Goal: Task Accomplishment & Management: Use online tool/utility

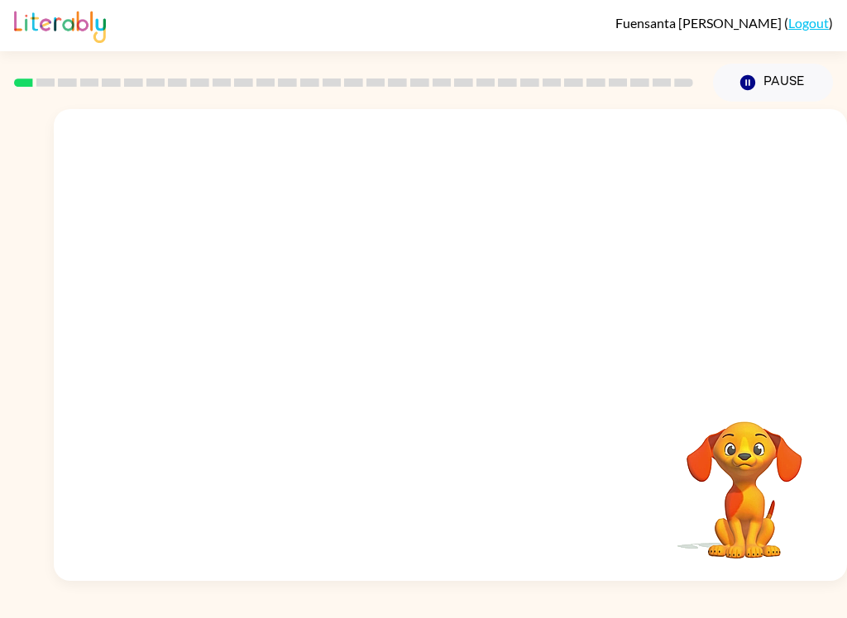
click at [692, 402] on video "Your browser must support playing .mp4 files to use Literably. Please try using…" at bounding box center [743, 478] width 165 height 165
click at [12, 612] on div "[PERSON_NAME] ( Logout ) Pause Pause Your browser must support playing .mp4 fil…" at bounding box center [423, 309] width 847 height 618
click at [405, 261] on video "Your browser must support playing .mp4 files to use Literably. Please try using…" at bounding box center [450, 248] width 793 height 278
click at [413, 267] on video "Your browser must support playing .mp4 files to use Literably. Please try using…" at bounding box center [450, 248] width 793 height 278
click at [492, 313] on video "Your browser must support playing .mp4 files to use Literably. Please try using…" at bounding box center [450, 248] width 793 height 278
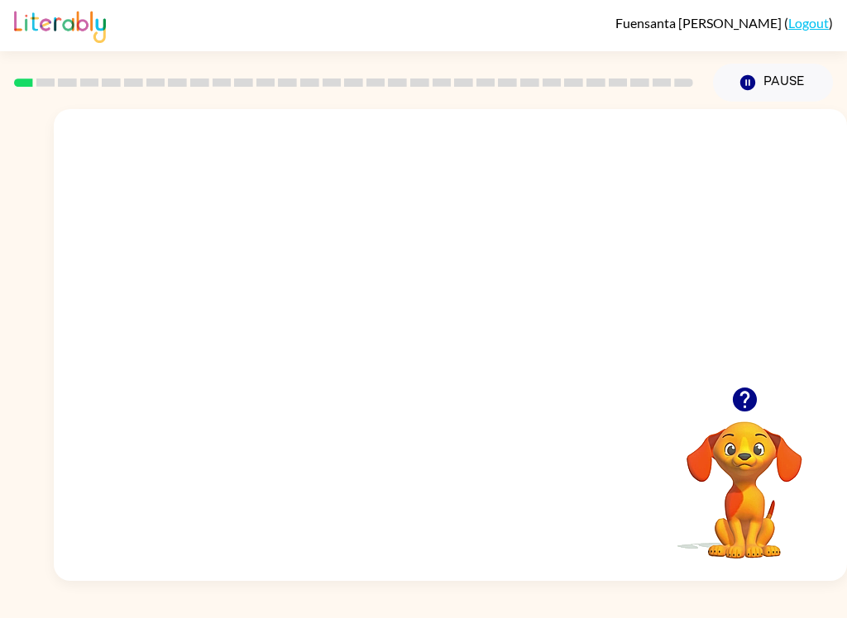
click at [521, 247] on video "Your browser must support playing .mp4 files to use Literably. Please try using…" at bounding box center [450, 248] width 793 height 278
click at [520, 246] on video "Your browser must support playing .mp4 files to use Literably. Please try using…" at bounding box center [450, 248] width 793 height 278
click at [525, 279] on video "Your browser must support playing .mp4 files to use Literably. Please try using…" at bounding box center [450, 248] width 793 height 278
click at [733, 613] on div "[PERSON_NAME] ( Logout ) Pause Pause Your browser must support playing .mp4 fil…" at bounding box center [423, 309] width 847 height 618
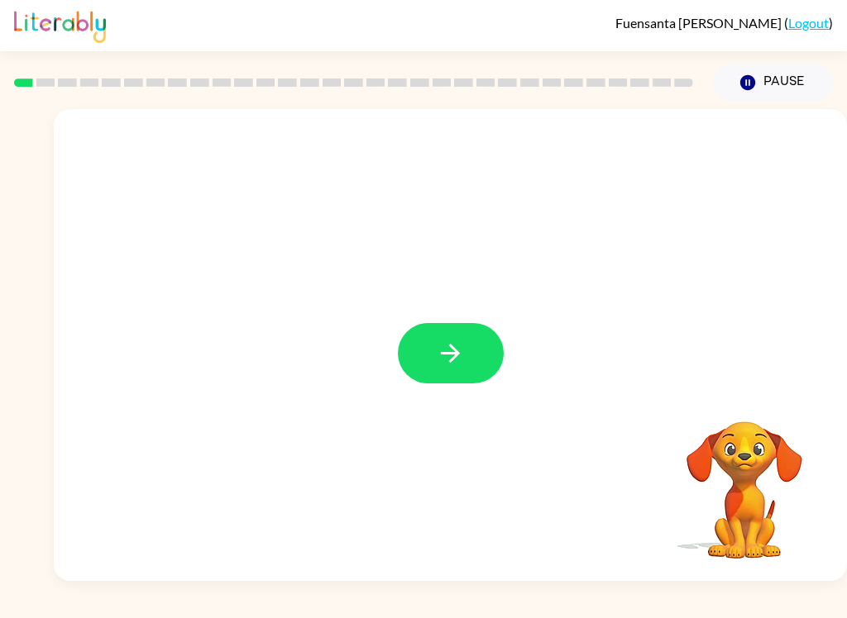
click at [468, 340] on button "button" at bounding box center [451, 353] width 106 height 60
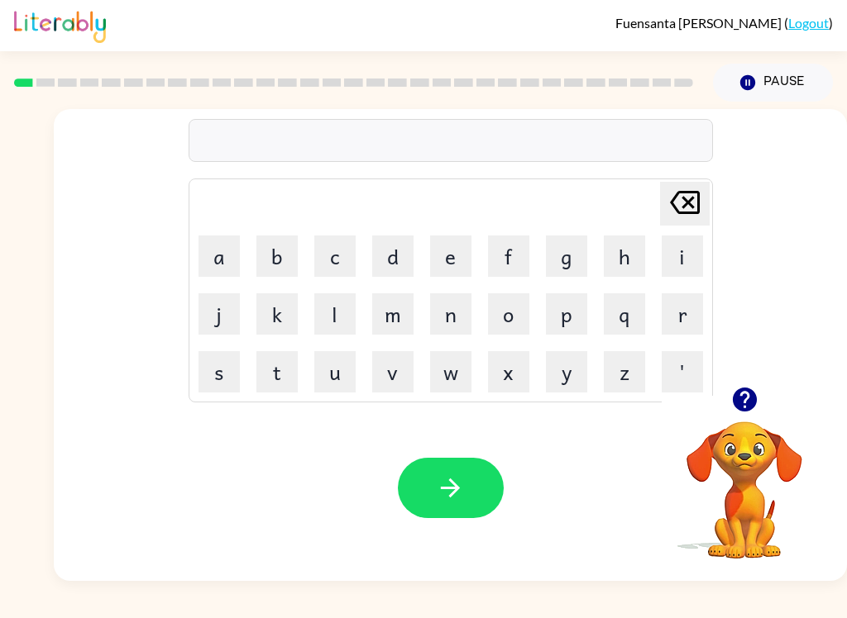
click at [517, 325] on button "o" at bounding box center [508, 313] width 41 height 41
click at [679, 210] on icon "[PERSON_NAME] last character input" at bounding box center [685, 203] width 40 height 40
click at [279, 249] on button "b" at bounding box center [276, 256] width 41 height 41
click at [507, 321] on button "o" at bounding box center [508, 313] width 41 height 41
click at [677, 323] on button "r" at bounding box center [681, 313] width 41 height 41
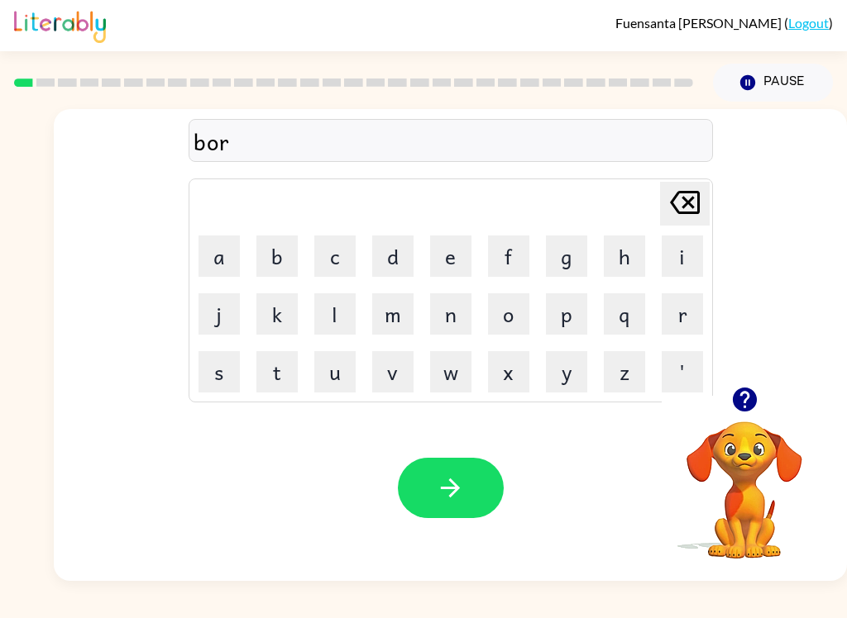
click at [400, 266] on button "d" at bounding box center [392, 256] width 41 height 41
click at [223, 260] on button "a" at bounding box center [218, 256] width 41 height 41
click at [676, 196] on icon "[PERSON_NAME] last character input" at bounding box center [685, 203] width 40 height 40
click at [454, 262] on button "e" at bounding box center [450, 256] width 41 height 41
click at [669, 319] on button "r" at bounding box center [681, 313] width 41 height 41
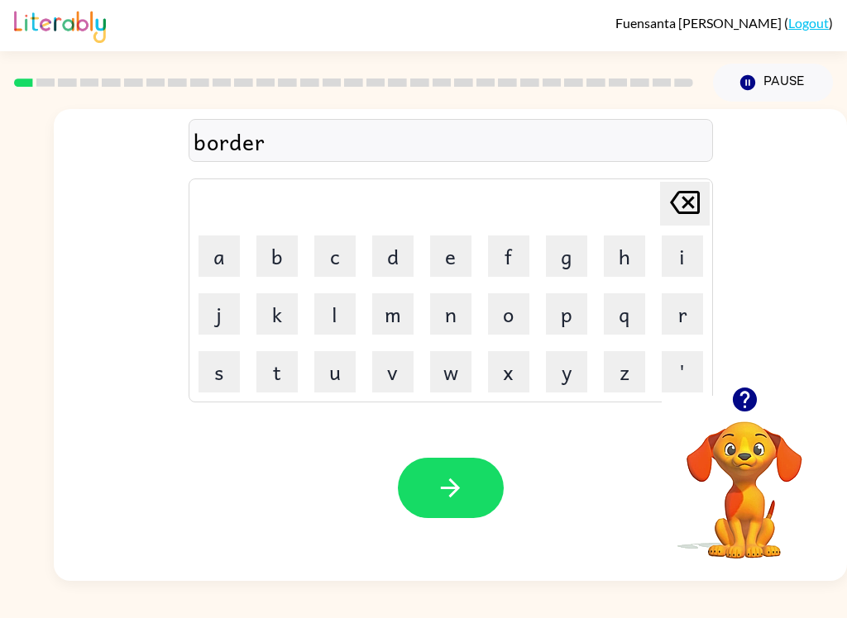
click at [467, 492] on button "button" at bounding box center [451, 488] width 106 height 60
click at [750, 408] on icon "button" at bounding box center [744, 400] width 24 height 24
click at [353, 131] on div at bounding box center [450, 140] width 524 height 43
click at [335, 259] on button "c" at bounding box center [334, 256] width 41 height 41
click at [499, 323] on button "o" at bounding box center [508, 313] width 41 height 41
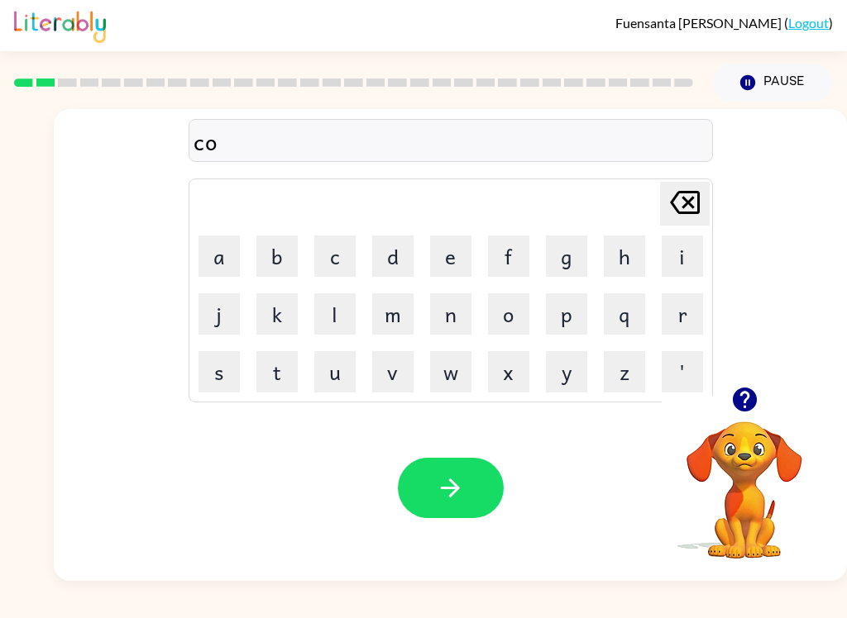
click at [332, 379] on button "u" at bounding box center [334, 371] width 41 height 41
click at [741, 402] on icon "button" at bounding box center [744, 400] width 24 height 24
click at [263, 385] on button "t" at bounding box center [276, 371] width 41 height 41
click at [456, 475] on icon "button" at bounding box center [450, 488] width 29 height 29
click at [455, 474] on div at bounding box center [451, 488] width 106 height 60
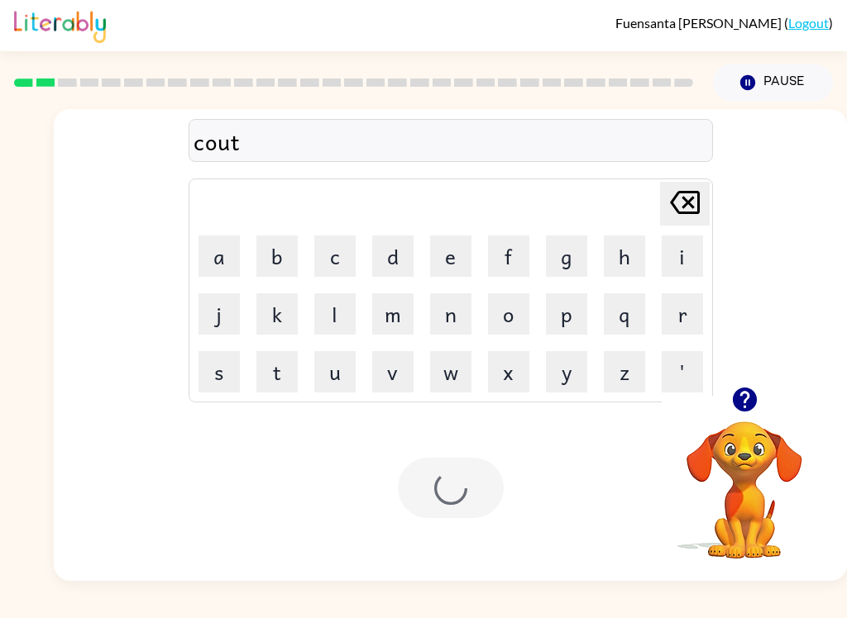
click at [463, 497] on div at bounding box center [451, 488] width 106 height 60
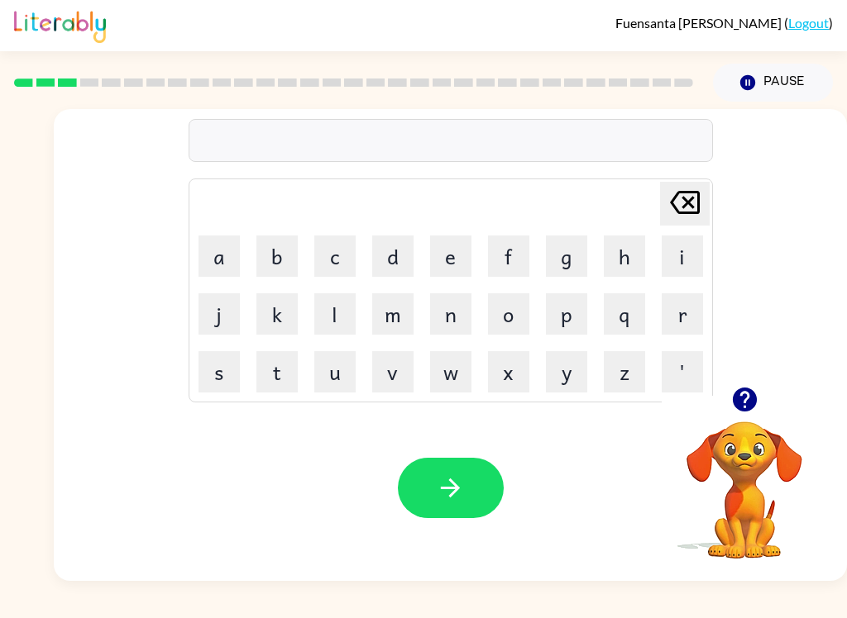
click at [685, 322] on button "r" at bounding box center [681, 313] width 41 height 41
click at [514, 331] on button "o" at bounding box center [508, 313] width 41 height 41
click at [441, 384] on button "w" at bounding box center [450, 371] width 41 height 41
click at [737, 403] on icon "button" at bounding box center [744, 400] width 24 height 24
click at [675, 208] on icon "[PERSON_NAME] last character input" at bounding box center [685, 203] width 40 height 40
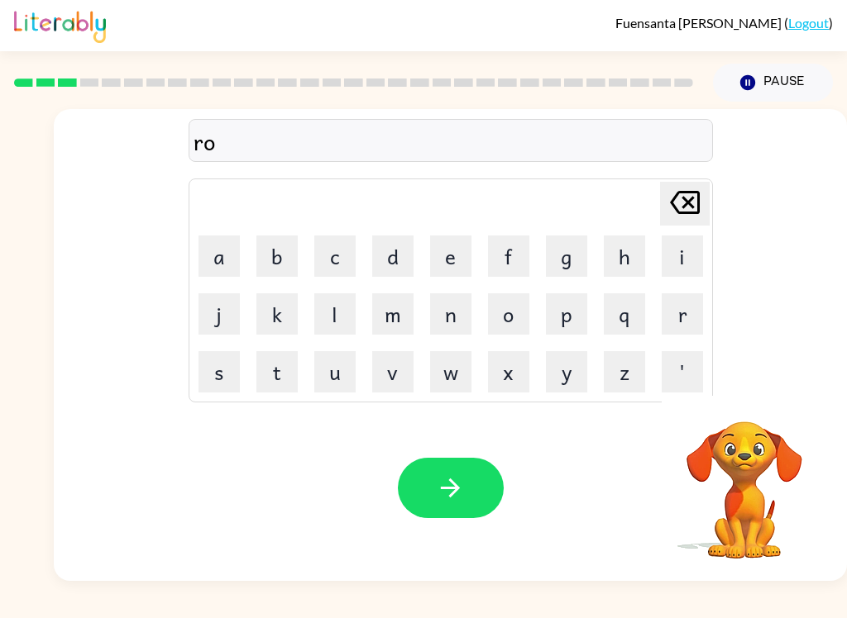
click at [675, 208] on icon "[PERSON_NAME] last character input" at bounding box center [685, 203] width 40 height 40
click at [689, 199] on icon at bounding box center [685, 202] width 30 height 23
click at [330, 325] on button "l" at bounding box center [334, 313] width 41 height 41
click at [509, 307] on button "o" at bounding box center [508, 313] width 41 height 41
click at [466, 365] on button "w" at bounding box center [450, 371] width 41 height 41
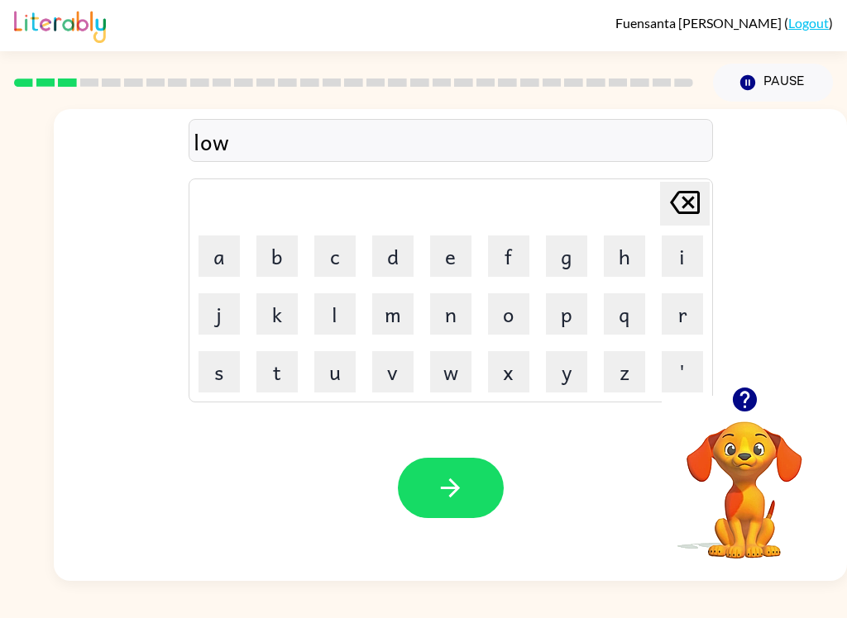
click at [329, 257] on button "c" at bounding box center [334, 256] width 41 height 41
click at [222, 248] on button "a" at bounding box center [218, 256] width 41 height 41
click at [287, 372] on button "t" at bounding box center [276, 371] width 41 height 41
click at [449, 260] on button "e" at bounding box center [450, 256] width 41 height 41
click at [447, 478] on icon "button" at bounding box center [450, 488] width 29 height 29
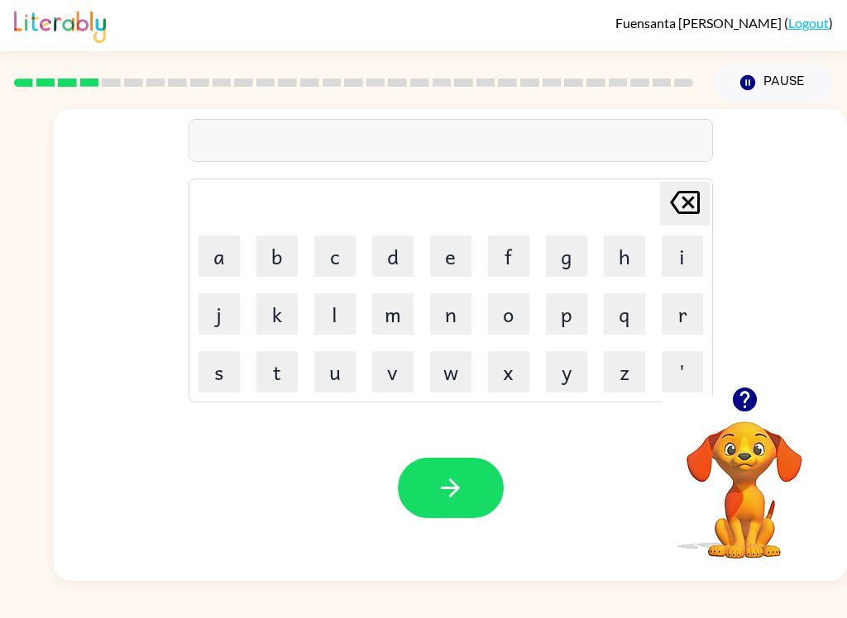
click at [166, 415] on div "Your browser must support playing .mp4 files to use Literably. Please try using…" at bounding box center [450, 488] width 793 height 186
click at [749, 394] on icon "button" at bounding box center [744, 400] width 24 height 24
click at [267, 374] on button "t" at bounding box center [276, 371] width 41 height 41
click at [451, 379] on button "w" at bounding box center [450, 371] width 41 height 41
click at [661, 267] on button "i" at bounding box center [681, 256] width 41 height 41
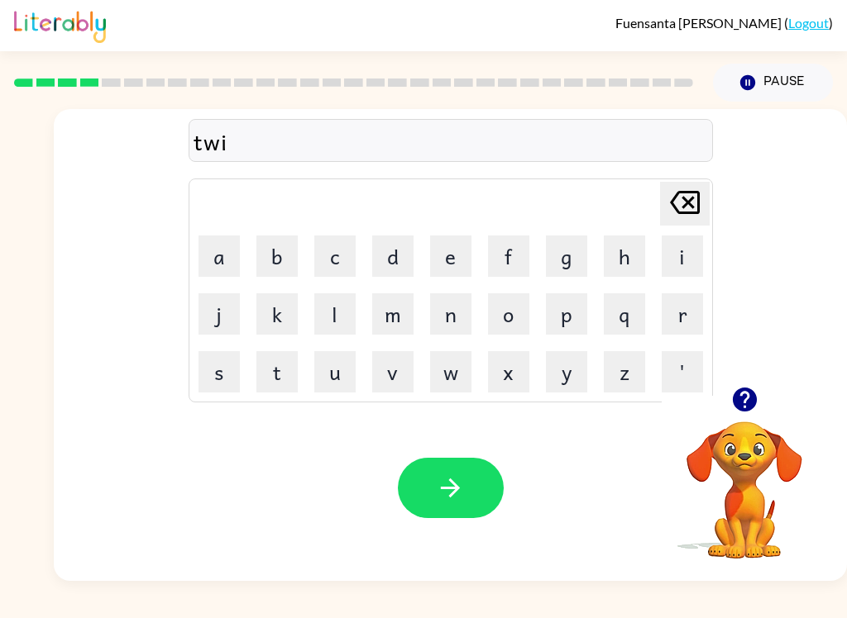
click at [448, 317] on button "n" at bounding box center [450, 313] width 41 height 41
click at [422, 507] on button "button" at bounding box center [451, 488] width 106 height 60
click at [747, 408] on icon "button" at bounding box center [744, 400] width 24 height 24
click at [743, 419] on button "button" at bounding box center [744, 400] width 42 height 42
click at [451, 318] on button "n" at bounding box center [450, 313] width 41 height 41
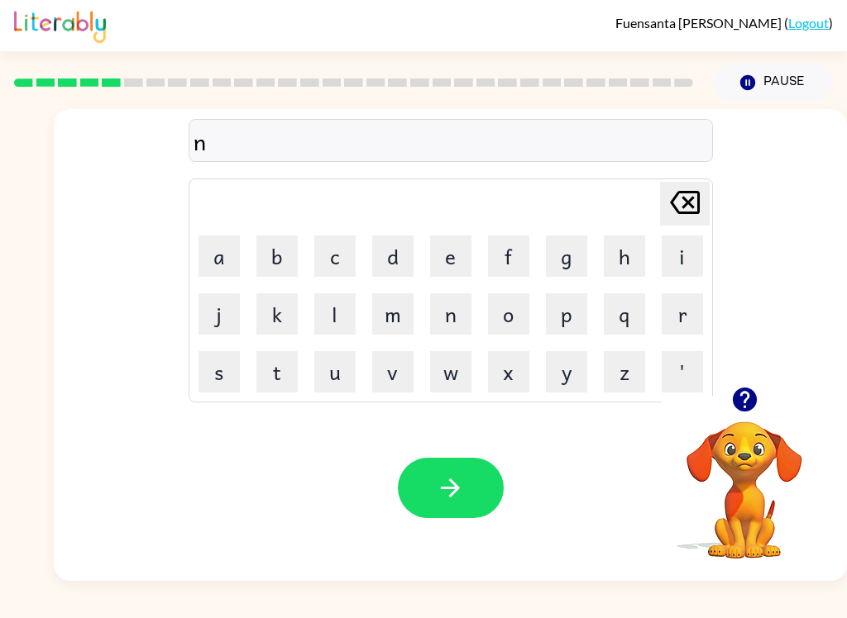
click at [451, 260] on button "e" at bounding box center [450, 256] width 41 height 41
click at [224, 257] on button "a" at bounding box center [218, 256] width 41 height 41
click at [671, 321] on button "r" at bounding box center [681, 313] width 41 height 41
click at [339, 315] on button "l" at bounding box center [334, 313] width 41 height 41
click at [565, 374] on button "y" at bounding box center [566, 371] width 41 height 41
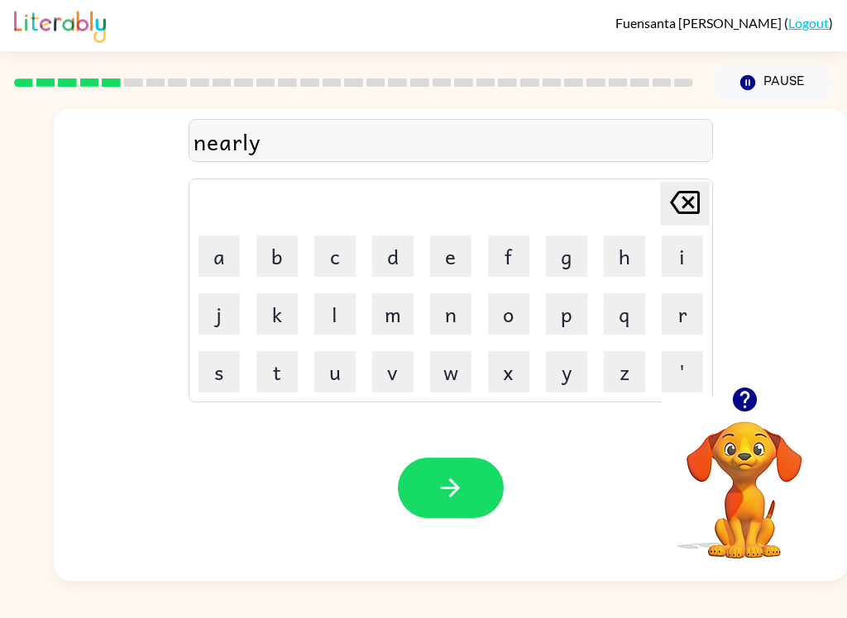
click at [749, 408] on icon "button" at bounding box center [744, 400] width 24 height 24
click at [759, 438] on video "Your browser must support playing .mp4 files to use Literably. Please try using…" at bounding box center [743, 478] width 165 height 165
click at [746, 407] on icon "button" at bounding box center [744, 400] width 24 height 24
click at [446, 473] on button "button" at bounding box center [451, 488] width 106 height 60
click at [742, 411] on icon "button" at bounding box center [744, 400] width 24 height 24
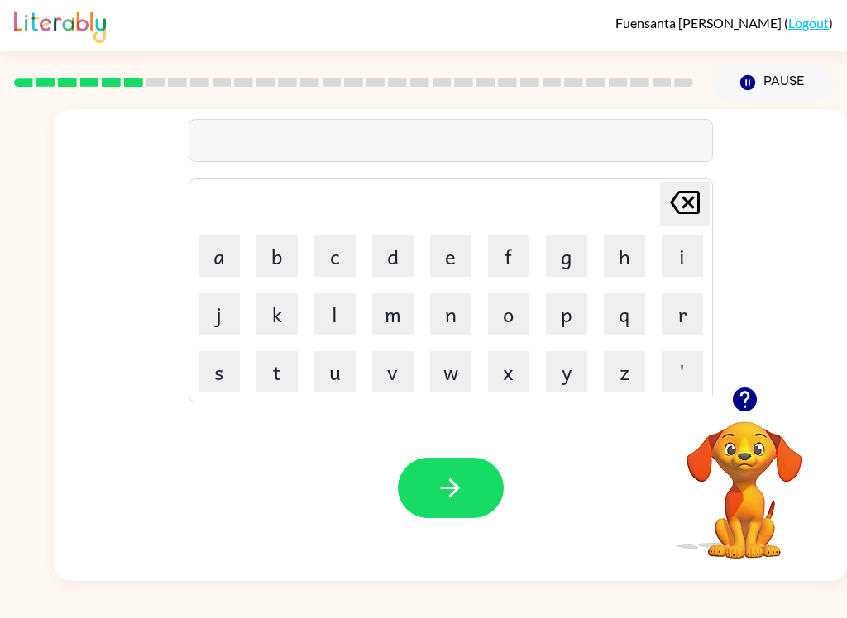
click at [751, 446] on video "Your browser must support playing .mp4 files to use Literably. Please try using…" at bounding box center [743, 478] width 165 height 165
click at [756, 394] on icon "button" at bounding box center [744, 399] width 29 height 29
click at [281, 265] on button "b" at bounding box center [276, 256] width 41 height 41
click at [443, 250] on button "e" at bounding box center [450, 256] width 41 height 41
click at [623, 270] on button "h" at bounding box center [624, 256] width 41 height 41
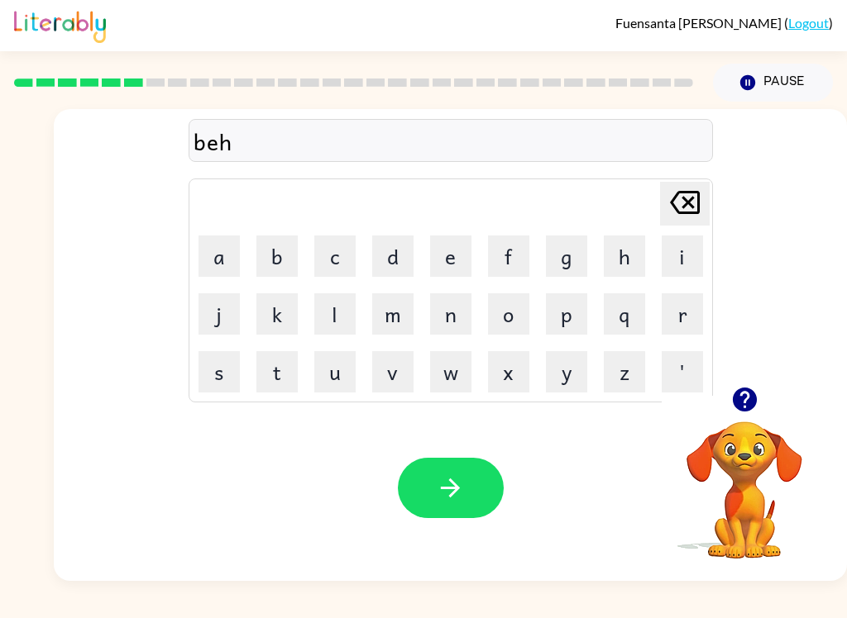
click at [680, 256] on button "i" at bounding box center [681, 256] width 41 height 41
click at [446, 317] on button "n" at bounding box center [450, 313] width 41 height 41
click at [276, 245] on button "b" at bounding box center [276, 256] width 41 height 41
click at [676, 212] on icon "[PERSON_NAME] last character input" at bounding box center [685, 203] width 40 height 40
click at [395, 260] on button "d" at bounding box center [392, 256] width 41 height 41
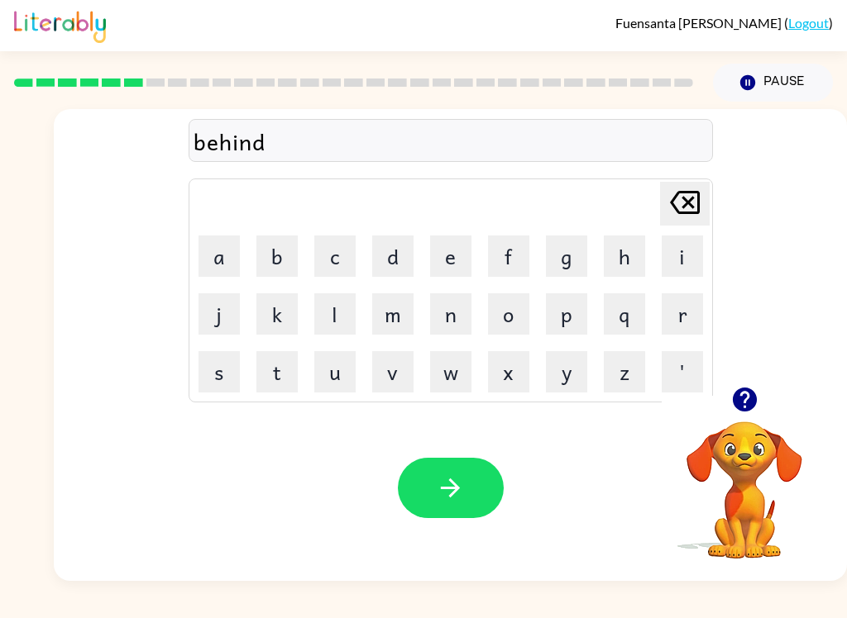
click at [444, 487] on icon "button" at bounding box center [450, 488] width 29 height 29
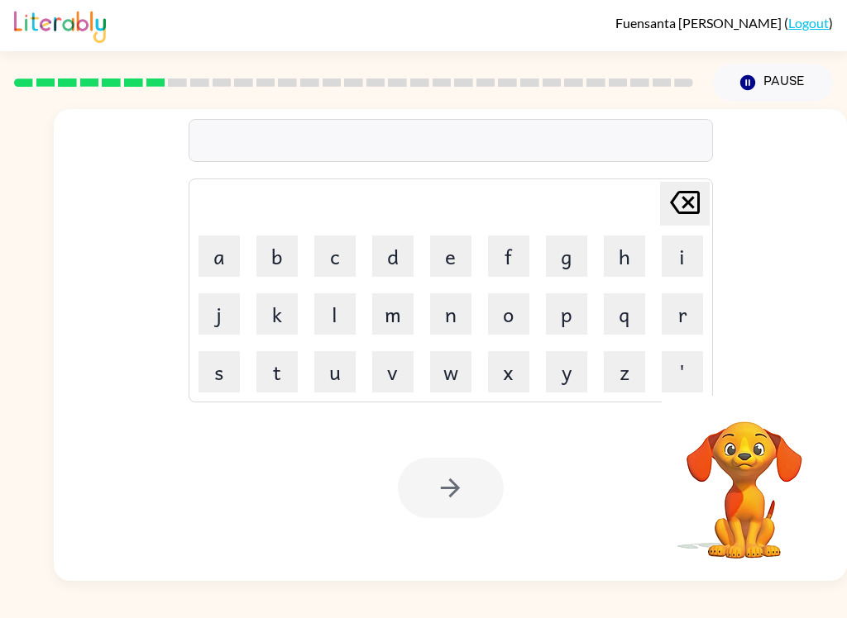
click at [844, 346] on div "[PERSON_NAME] last character input a b c d e f g h i j k l m n o p q r s t u v …" at bounding box center [450, 248] width 793 height 278
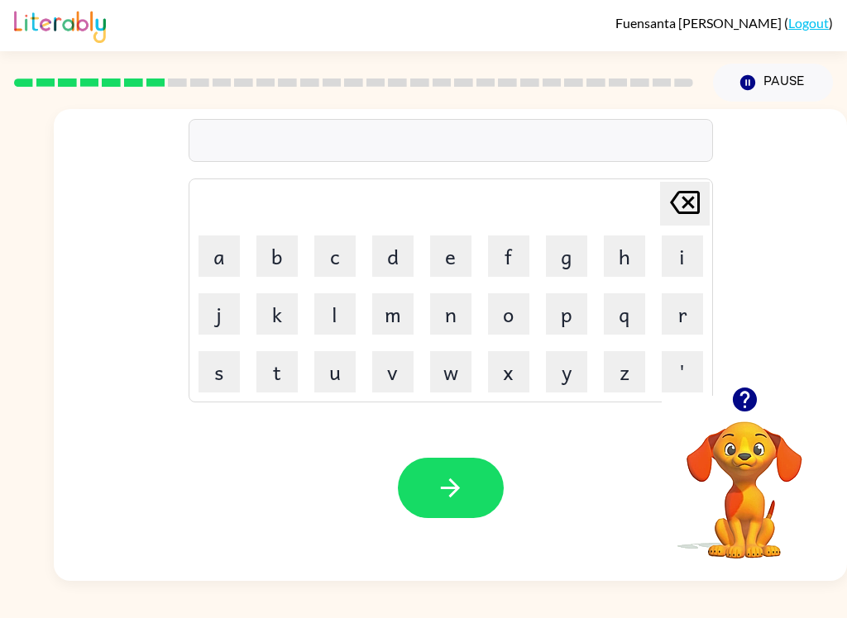
click at [228, 380] on button "s" at bounding box center [218, 371] width 41 height 41
click at [328, 375] on button "u" at bounding box center [334, 371] width 41 height 41
click at [562, 261] on button "g" at bounding box center [566, 256] width 41 height 41
click at [228, 249] on button "a" at bounding box center [218, 256] width 41 height 41
click at [669, 321] on button "r" at bounding box center [681, 313] width 41 height 41
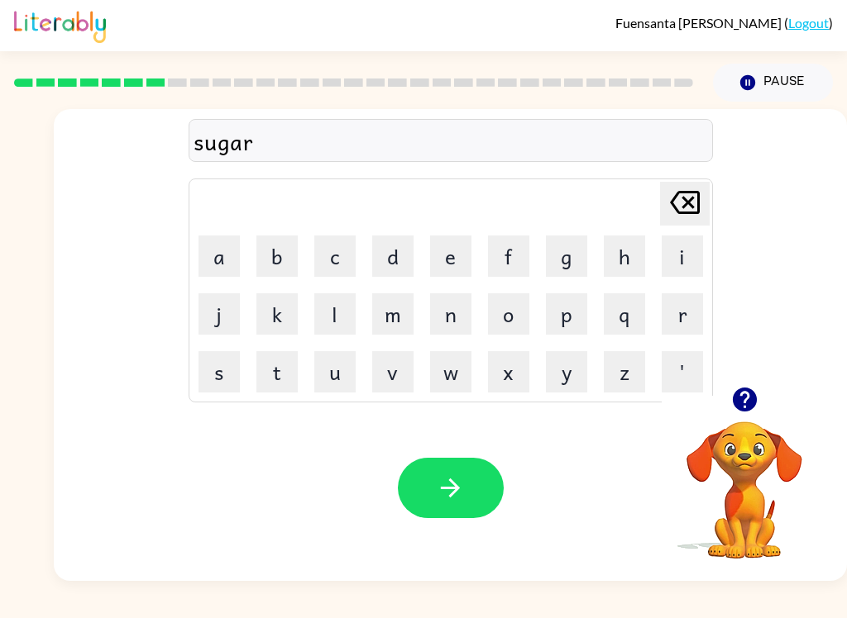
click at [449, 499] on icon "button" at bounding box center [450, 488] width 29 height 29
click at [751, 406] on icon "button" at bounding box center [744, 400] width 24 height 24
click at [730, 396] on icon "button" at bounding box center [744, 399] width 29 height 29
click at [449, 484] on icon "button" at bounding box center [450, 488] width 29 height 29
click at [385, 325] on button "m" at bounding box center [392, 313] width 41 height 41
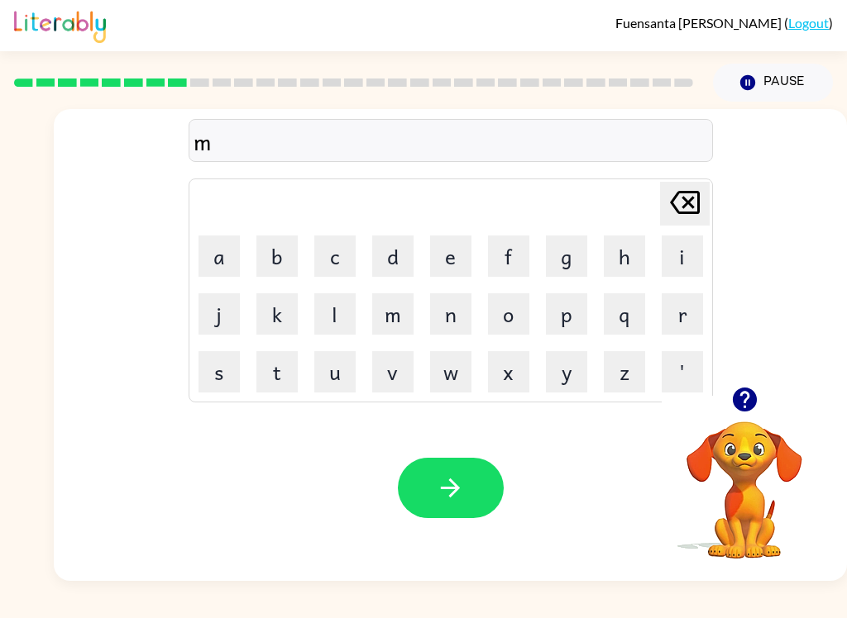
click at [685, 270] on button "i" at bounding box center [681, 256] width 41 height 41
click at [685, 324] on button "r" at bounding box center [681, 313] width 41 height 41
click at [226, 261] on button "a" at bounding box center [218, 256] width 41 height 41
click at [341, 257] on button "c" at bounding box center [334, 256] width 41 height 41
click at [513, 330] on button "o" at bounding box center [508, 313] width 41 height 41
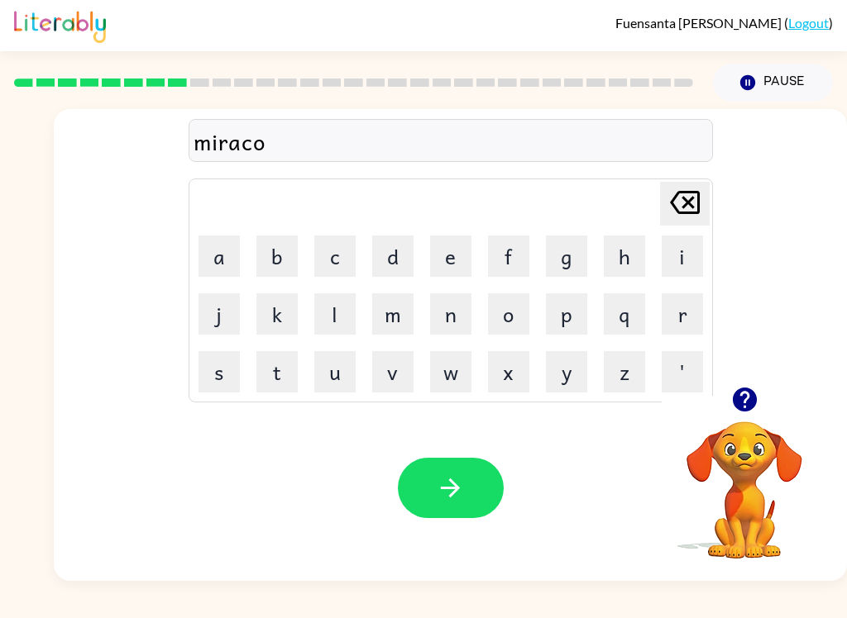
click at [318, 323] on button "l" at bounding box center [334, 313] width 41 height 41
click at [432, 256] on button "e" at bounding box center [450, 256] width 41 height 41
click at [451, 499] on icon "button" at bounding box center [450, 488] width 29 height 29
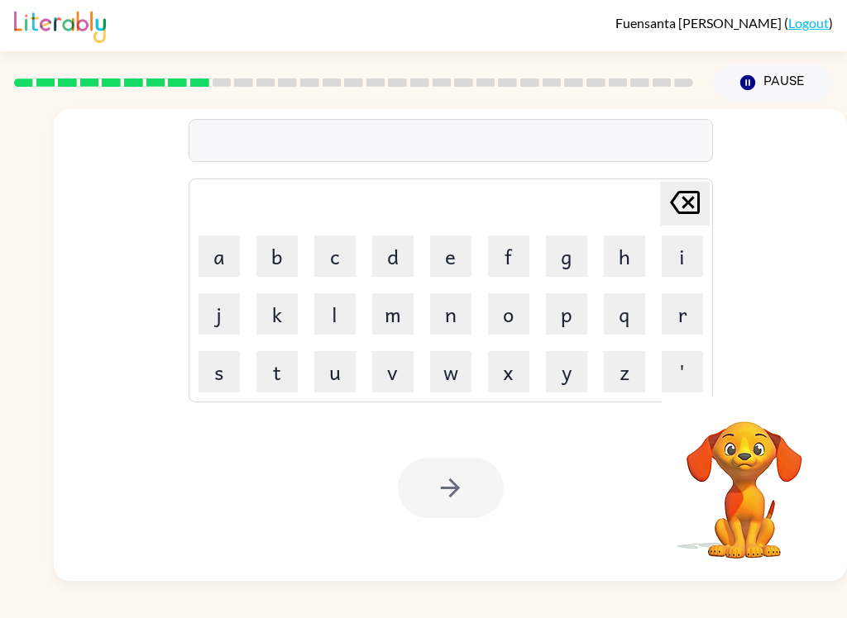
click at [455, 322] on button "n" at bounding box center [450, 313] width 41 height 41
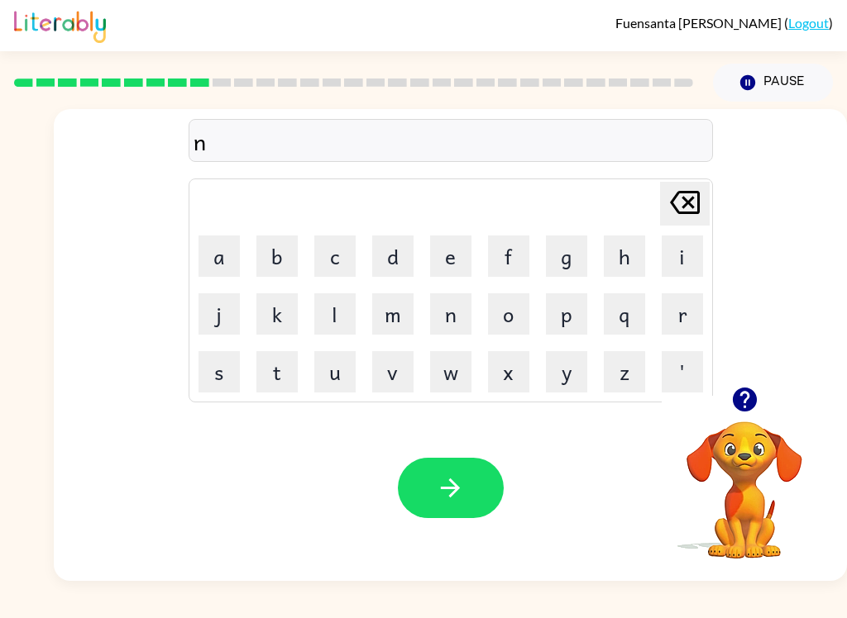
click at [571, 327] on button "p" at bounding box center [566, 313] width 41 height 41
click at [341, 327] on button "l" at bounding box center [334, 313] width 41 height 41
click at [470, 234] on td "e" at bounding box center [450, 256] width 56 height 56
click at [671, 209] on icon at bounding box center [685, 202] width 30 height 23
click at [665, 203] on icon "[PERSON_NAME] last character input" at bounding box center [685, 203] width 40 height 40
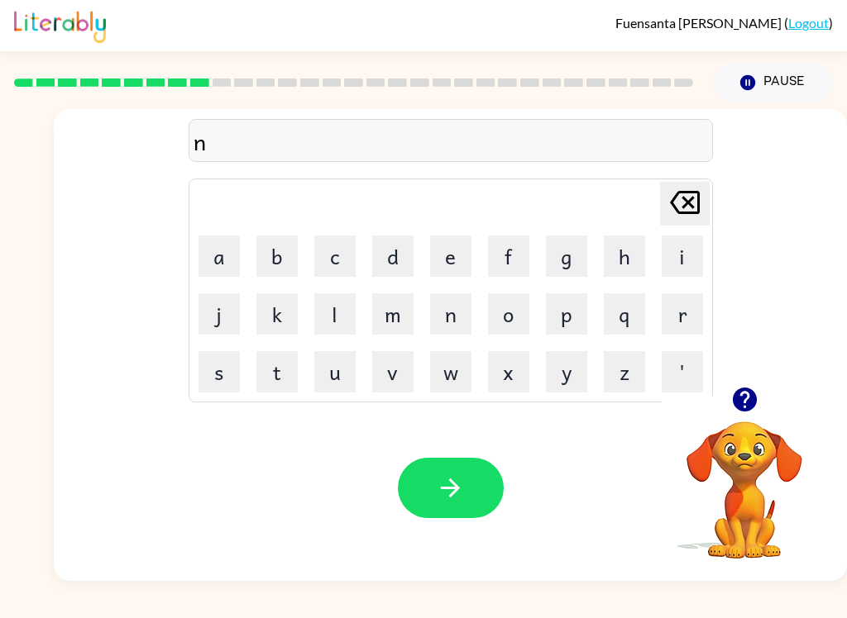
click at [670, 201] on icon at bounding box center [685, 202] width 30 height 23
click at [754, 399] on icon "button" at bounding box center [744, 400] width 24 height 24
click at [448, 316] on button "n" at bounding box center [450, 313] width 41 height 41
click at [678, 262] on button "i" at bounding box center [681, 256] width 41 height 41
click at [400, 265] on button "d" at bounding box center [392, 256] width 41 height 41
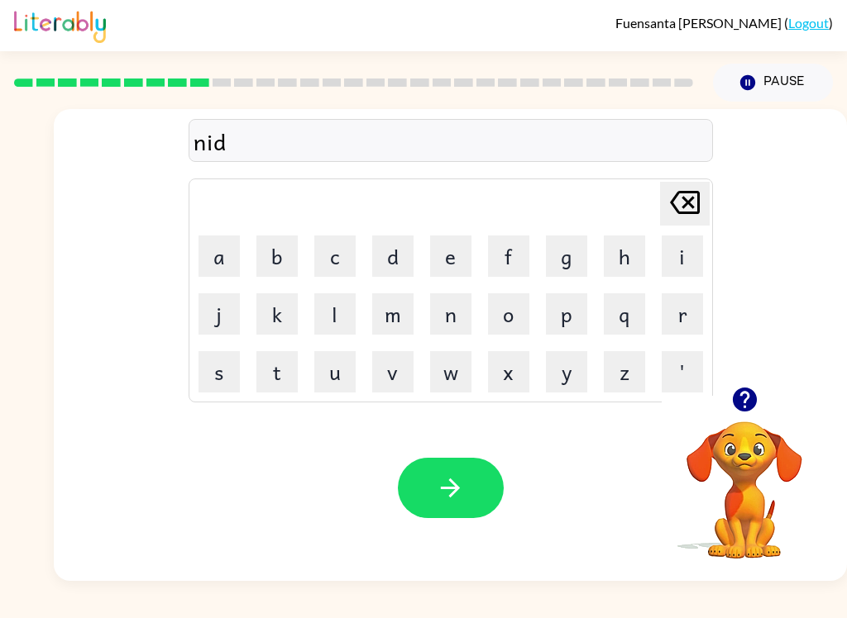
click at [274, 264] on button "b" at bounding box center [276, 256] width 41 height 41
click at [510, 308] on button "o" at bounding box center [508, 313] width 41 height 41
click at [333, 302] on button "l" at bounding box center [334, 313] width 41 height 41
click at [332, 302] on button "l" at bounding box center [334, 313] width 41 height 41
click at [340, 307] on button "l" at bounding box center [334, 313] width 41 height 41
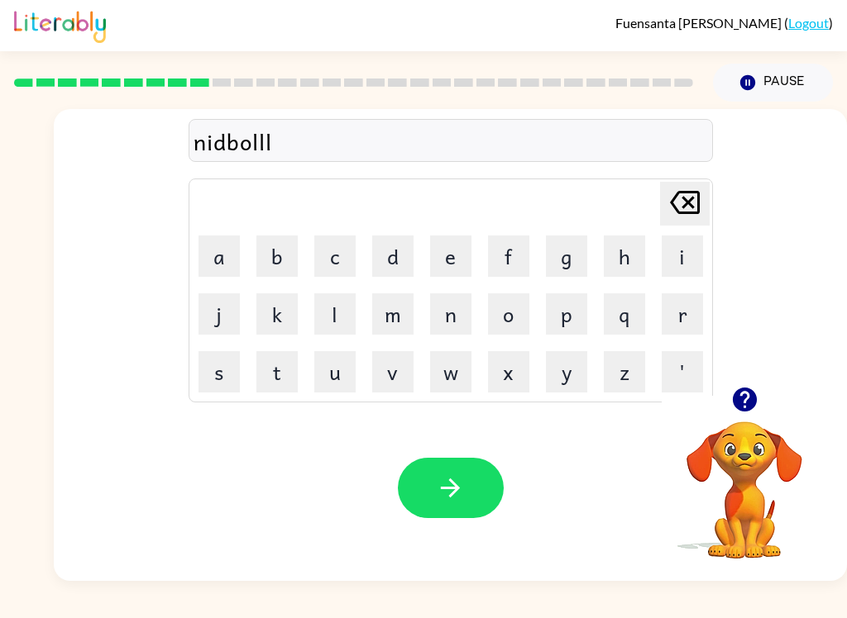
click at [689, 208] on icon at bounding box center [685, 202] width 30 height 23
click at [480, 464] on button "button" at bounding box center [451, 488] width 106 height 60
click at [749, 405] on icon "button" at bounding box center [744, 400] width 24 height 24
click at [343, 373] on button "u" at bounding box center [334, 371] width 41 height 41
click at [462, 313] on button "n" at bounding box center [450, 313] width 41 height 41
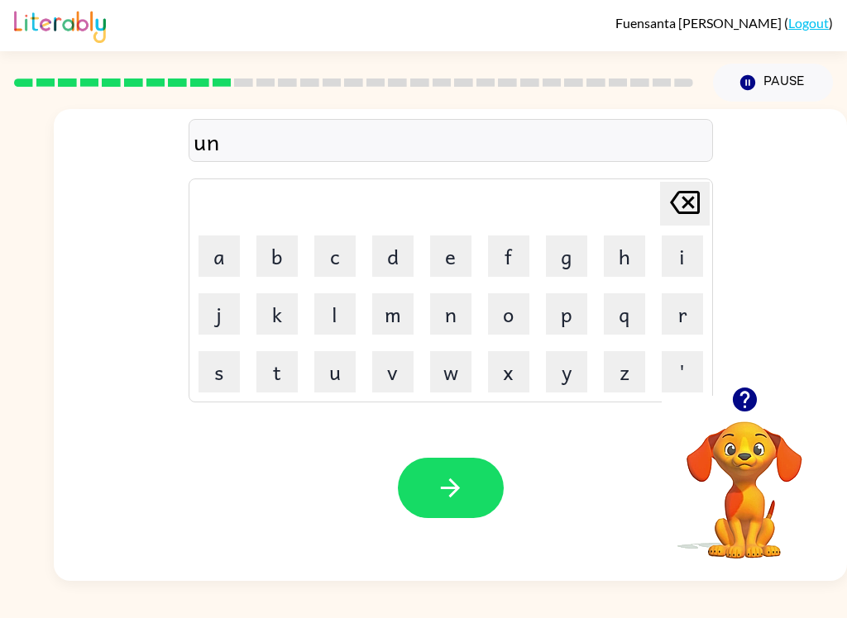
click at [523, 260] on button "f" at bounding box center [508, 256] width 41 height 41
click at [508, 307] on button "o" at bounding box center [508, 313] width 41 height 41
click at [368, 322] on td "m" at bounding box center [393, 314] width 56 height 56
click at [345, 313] on button "l" at bounding box center [334, 313] width 41 height 41
click at [385, 270] on button "d" at bounding box center [392, 256] width 41 height 41
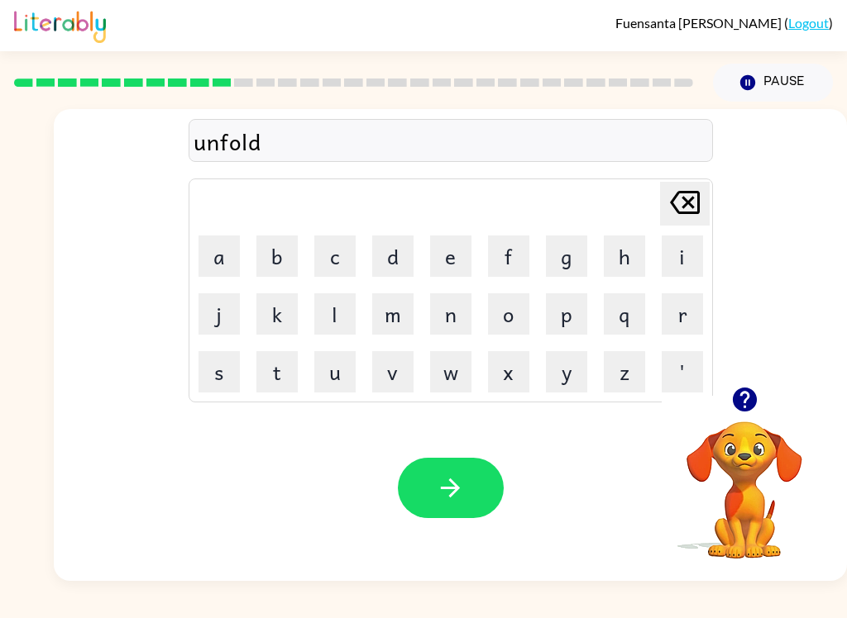
click at [462, 468] on button "button" at bounding box center [451, 488] width 106 height 60
click at [398, 375] on button "v" at bounding box center [392, 371] width 41 height 41
click at [502, 322] on button "o" at bounding box center [508, 313] width 41 height 41
click at [627, 608] on div "[PERSON_NAME] ( Logout ) Pause Pause vo Delete Delete last character input a b …" at bounding box center [423, 309] width 847 height 618
click at [282, 377] on button "t" at bounding box center [276, 371] width 41 height 41
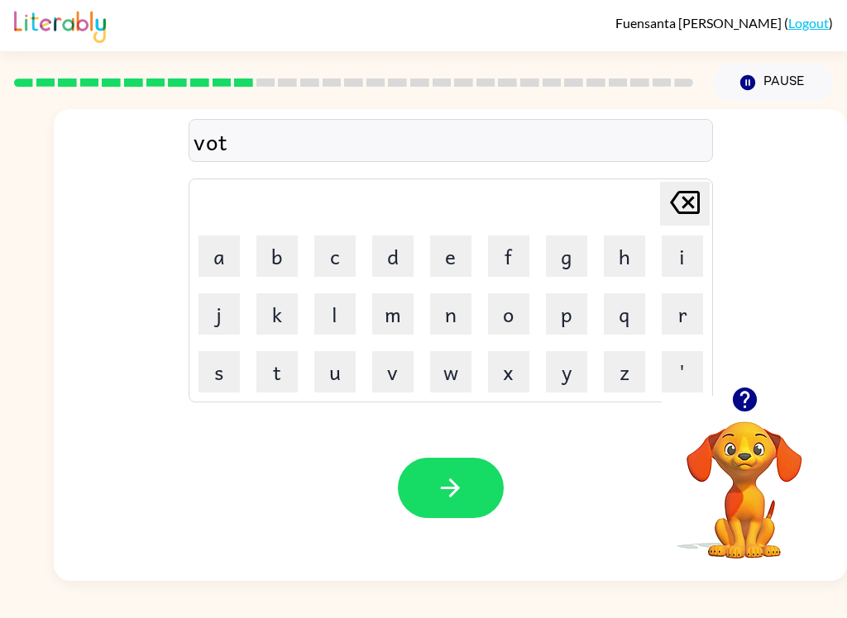
click at [446, 260] on button "e" at bounding box center [450, 256] width 41 height 41
click at [452, 494] on icon "button" at bounding box center [450, 488] width 29 height 29
click at [559, 317] on button "p" at bounding box center [566, 313] width 41 height 41
click at [454, 261] on button "e" at bounding box center [450, 256] width 41 height 41
click at [275, 381] on button "t" at bounding box center [276, 371] width 41 height 41
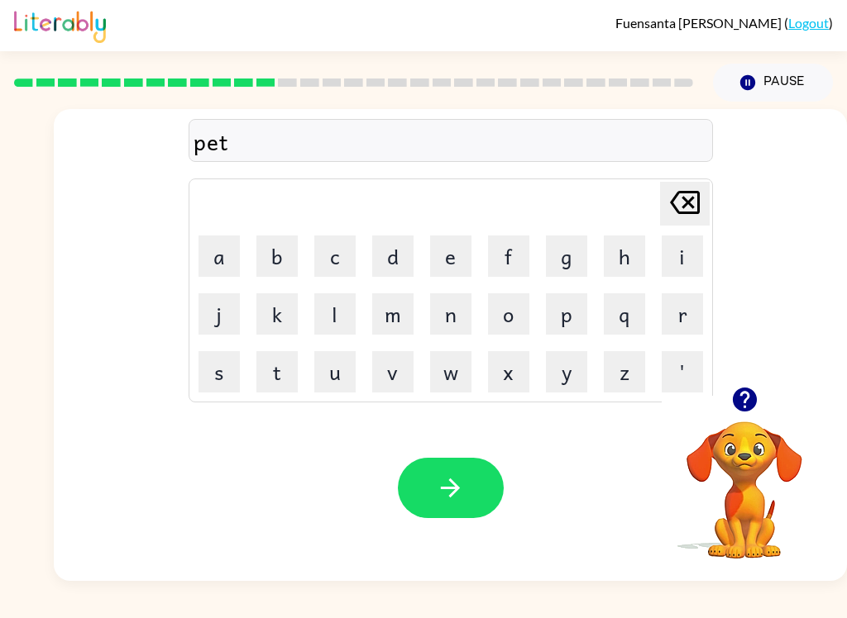
click at [332, 315] on button "l" at bounding box center [334, 313] width 41 height 41
click at [504, 311] on button "o" at bounding box center [508, 313] width 41 height 41
click at [332, 257] on button "c" at bounding box center [334, 256] width 41 height 41
click at [512, 327] on button "o" at bounding box center [508, 313] width 41 height 41
click at [679, 216] on icon "[PERSON_NAME] last character input" at bounding box center [685, 203] width 40 height 40
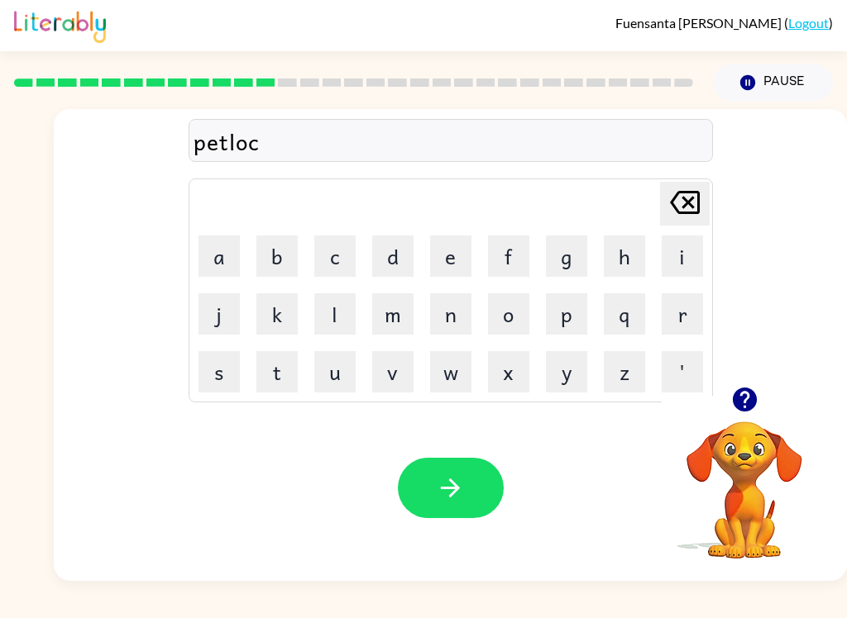
click at [678, 216] on icon "[PERSON_NAME] last character input" at bounding box center [685, 203] width 40 height 40
click at [687, 202] on icon "[PERSON_NAME] last character input" at bounding box center [685, 203] width 40 height 40
click at [690, 208] on icon "[PERSON_NAME] last character input" at bounding box center [685, 203] width 40 height 40
click at [738, 402] on icon "button" at bounding box center [744, 400] width 24 height 24
click at [280, 370] on button "t" at bounding box center [276, 371] width 41 height 41
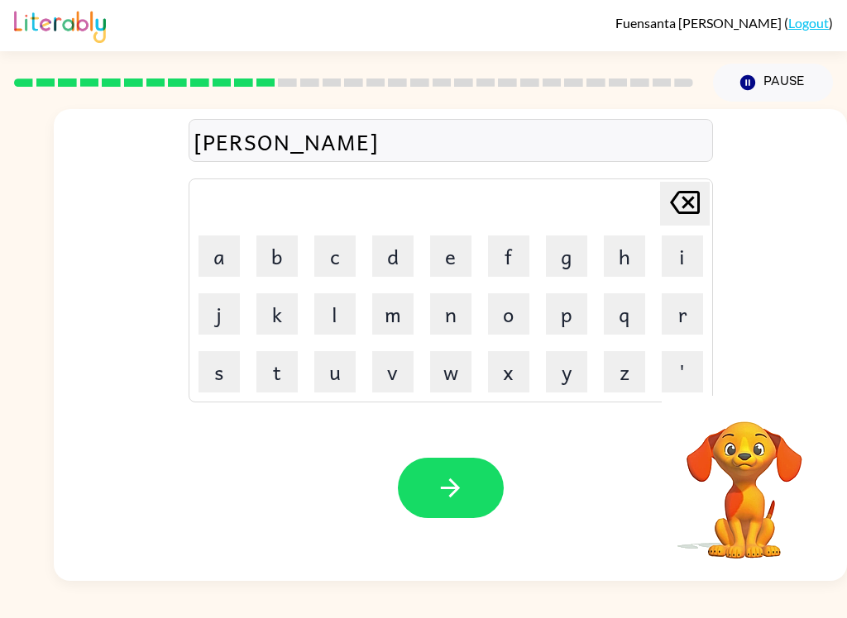
click at [686, 253] on button "i" at bounding box center [681, 256] width 41 height 41
click at [393, 326] on button "m" at bounding box center [392, 313] width 41 height 41
click at [446, 263] on button "e" at bounding box center [450, 256] width 41 height 41
click at [748, 408] on icon "button" at bounding box center [744, 400] width 24 height 24
click at [466, 498] on button "button" at bounding box center [451, 488] width 106 height 60
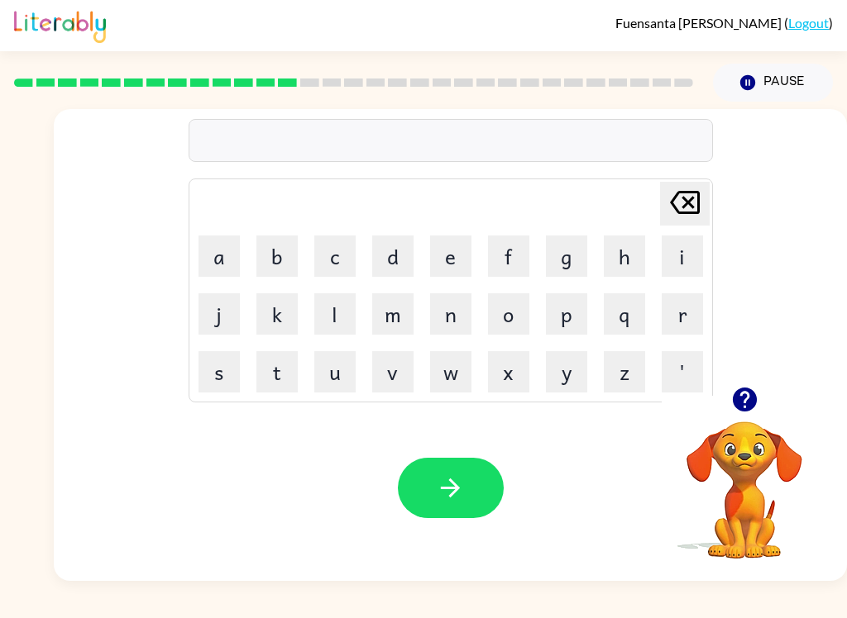
click at [528, 257] on button "f" at bounding box center [508, 256] width 41 height 41
click at [682, 265] on button "i" at bounding box center [681, 256] width 41 height 41
click at [284, 369] on button "t" at bounding box center [276, 371] width 41 height 41
click at [440, 323] on button "n" at bounding box center [450, 313] width 41 height 41
click at [465, 256] on button "e" at bounding box center [450, 256] width 41 height 41
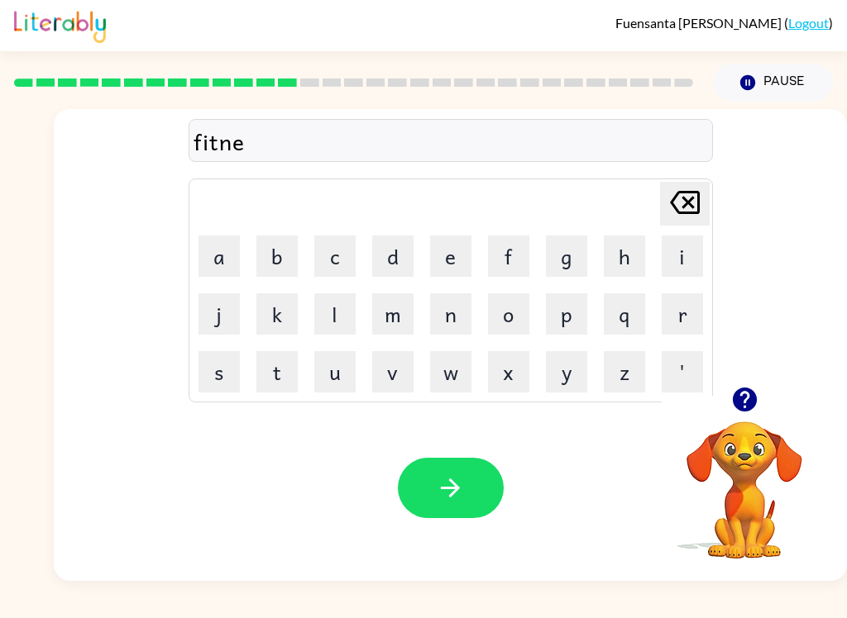
click at [219, 370] on button "s" at bounding box center [218, 371] width 41 height 41
click at [465, 480] on button "button" at bounding box center [451, 488] width 106 height 60
click at [747, 413] on icon "button" at bounding box center [744, 399] width 29 height 29
click at [398, 258] on button "d" at bounding box center [392, 256] width 41 height 41
click at [455, 264] on button "e" at bounding box center [450, 256] width 41 height 41
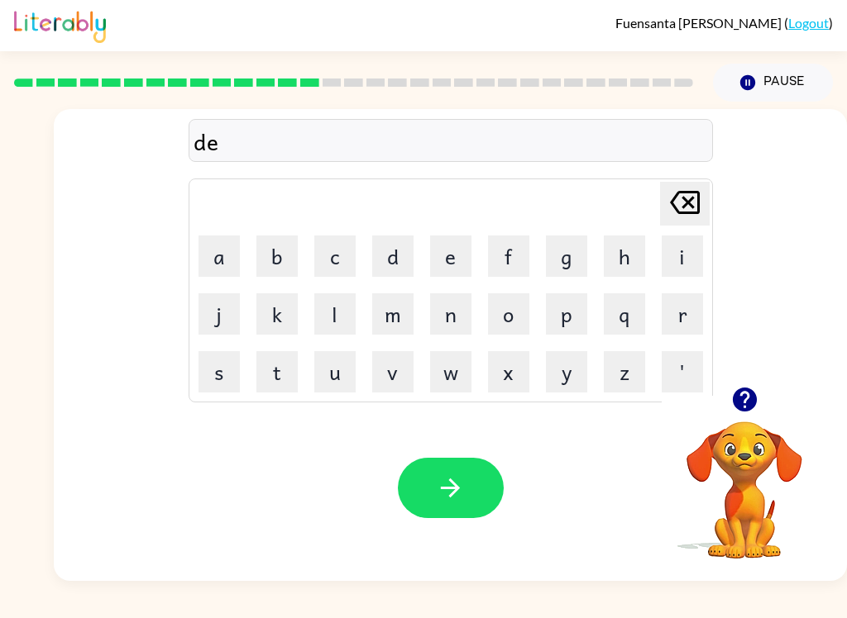
click at [336, 313] on button "l" at bounding box center [334, 313] width 41 height 41
click at [447, 253] on button "e" at bounding box center [450, 256] width 41 height 41
click at [566, 370] on button "y" at bounding box center [566, 371] width 41 height 41
click at [403, 486] on button "button" at bounding box center [451, 488] width 106 height 60
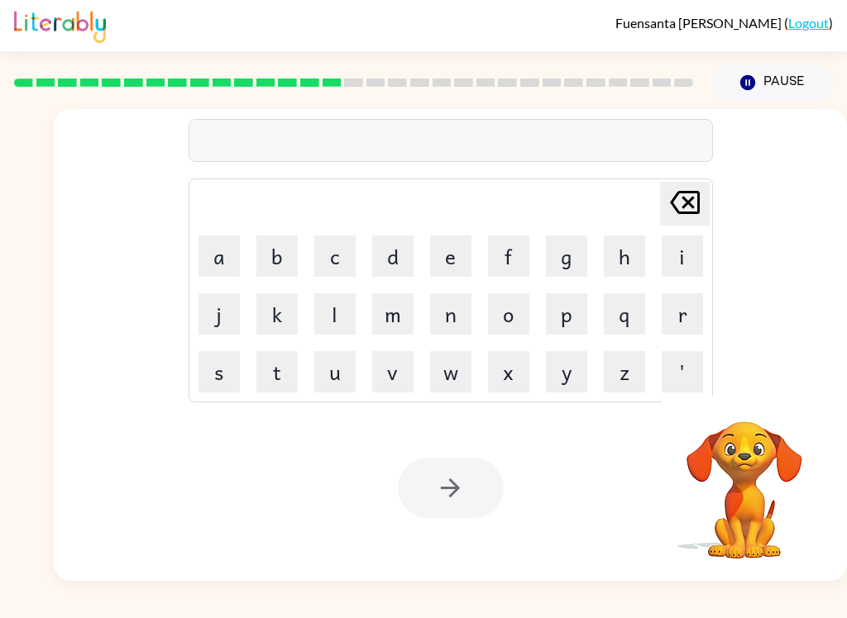
click at [314, 380] on button "u" at bounding box center [334, 371] width 41 height 41
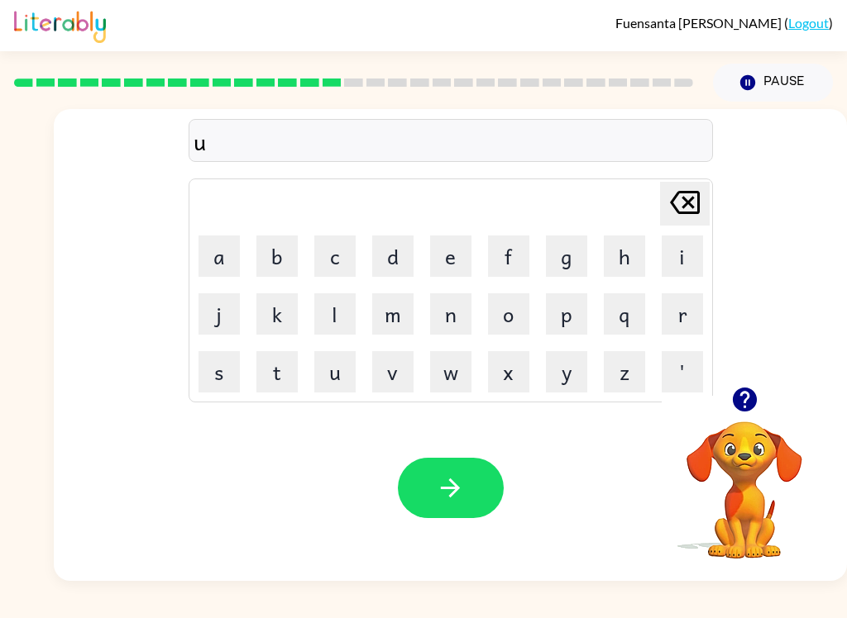
click at [687, 208] on icon at bounding box center [685, 202] width 30 height 23
click at [265, 374] on button "t" at bounding box center [276, 371] width 41 height 41
click at [327, 376] on button "u" at bounding box center [334, 371] width 41 height 41
click at [675, 321] on button "r" at bounding box center [681, 313] width 41 height 41
click at [454, 320] on button "n" at bounding box center [450, 313] width 41 height 41
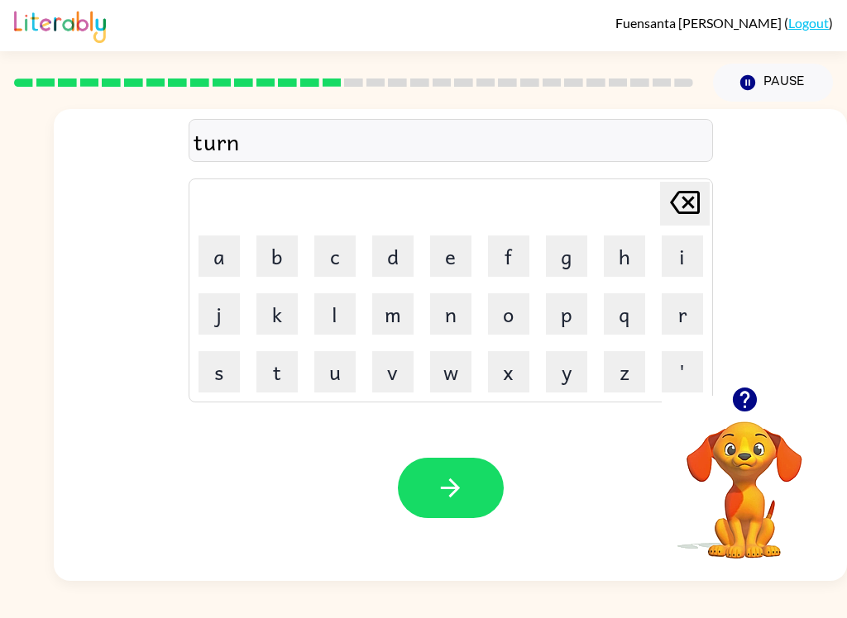
click at [461, 482] on icon "button" at bounding box center [450, 488] width 29 height 29
click at [757, 404] on icon "button" at bounding box center [744, 399] width 29 height 29
click at [224, 377] on button "s" at bounding box center [218, 371] width 41 height 41
click at [441, 257] on button "e" at bounding box center [450, 256] width 41 height 41
click at [272, 368] on button "t" at bounding box center [276, 371] width 41 height 41
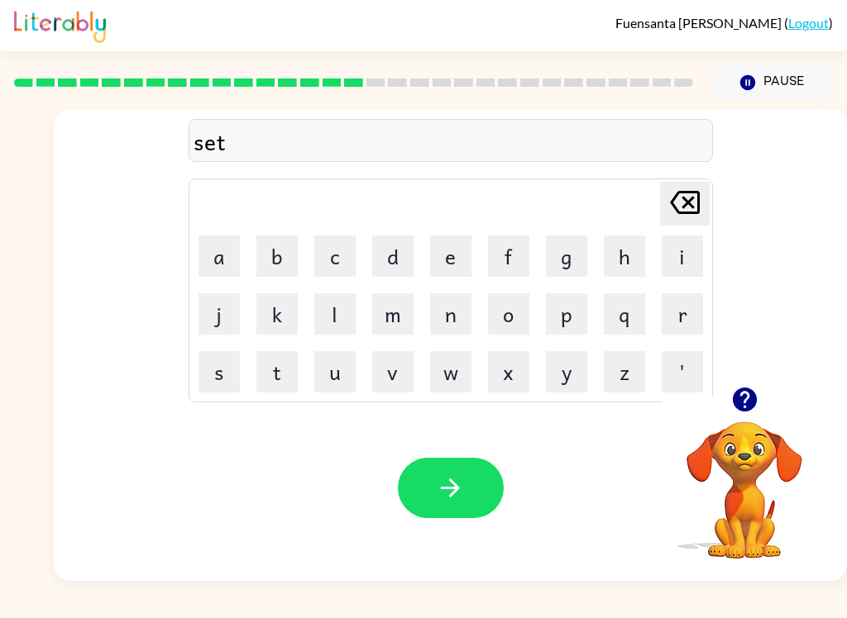
click at [417, 456] on div "Your browser must support playing .mp4 files to use Literably. Please try using…" at bounding box center [450, 488] width 793 height 186
click at [418, 500] on button "button" at bounding box center [451, 488] width 106 height 60
click at [753, 400] on icon "button" at bounding box center [744, 400] width 24 height 24
click at [782, 355] on div "[PERSON_NAME] last character input a b c d e f g h i j k l m n o p q r s t u v …" at bounding box center [450, 248] width 793 height 278
click at [755, 408] on icon "button" at bounding box center [744, 399] width 29 height 29
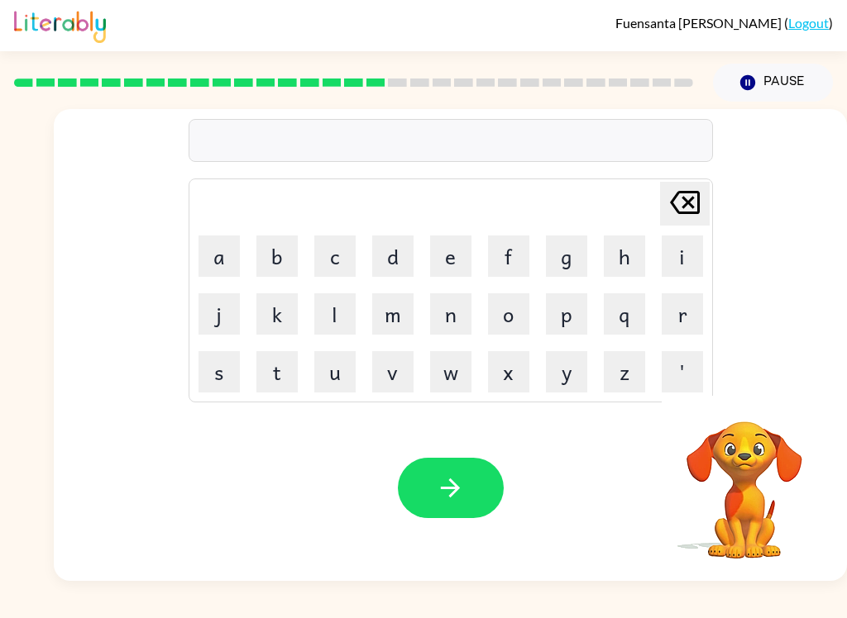
click at [785, 379] on div "[PERSON_NAME] last character input a b c d e f g h i j k l m n o p q r s t u v …" at bounding box center [450, 248] width 793 height 278
click at [277, 254] on button "b" at bounding box center [276, 256] width 41 height 41
click at [671, 318] on button "r" at bounding box center [681, 313] width 41 height 41
click at [676, 270] on button "i" at bounding box center [681, 256] width 41 height 41
click at [387, 317] on button "m" at bounding box center [392, 313] width 41 height 41
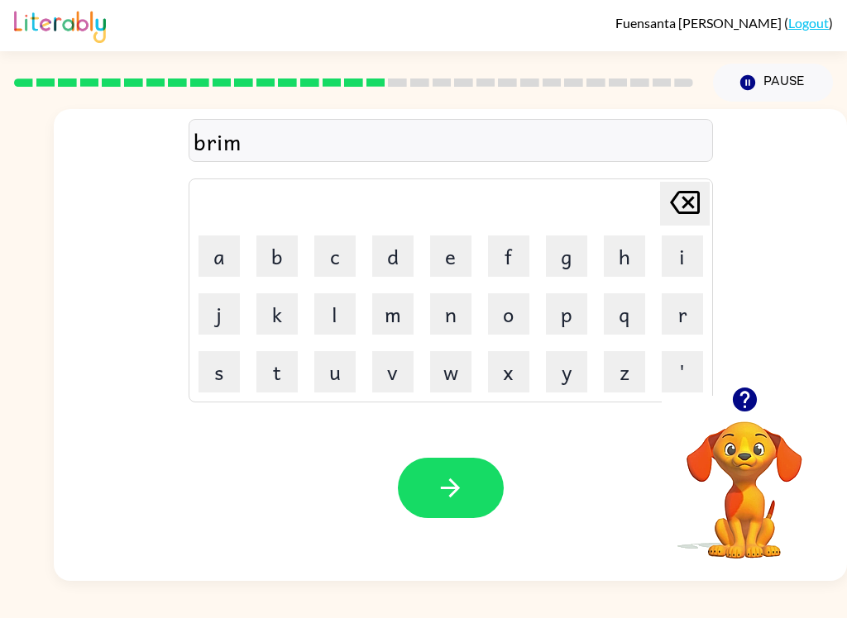
click at [674, 256] on button "i" at bounding box center [681, 256] width 41 height 41
click at [454, 323] on button "n" at bounding box center [450, 313] width 41 height 41
click at [567, 256] on button "g" at bounding box center [566, 256] width 41 height 41
click at [464, 476] on icon "button" at bounding box center [450, 488] width 29 height 29
click at [572, 313] on button "p" at bounding box center [566, 313] width 41 height 41
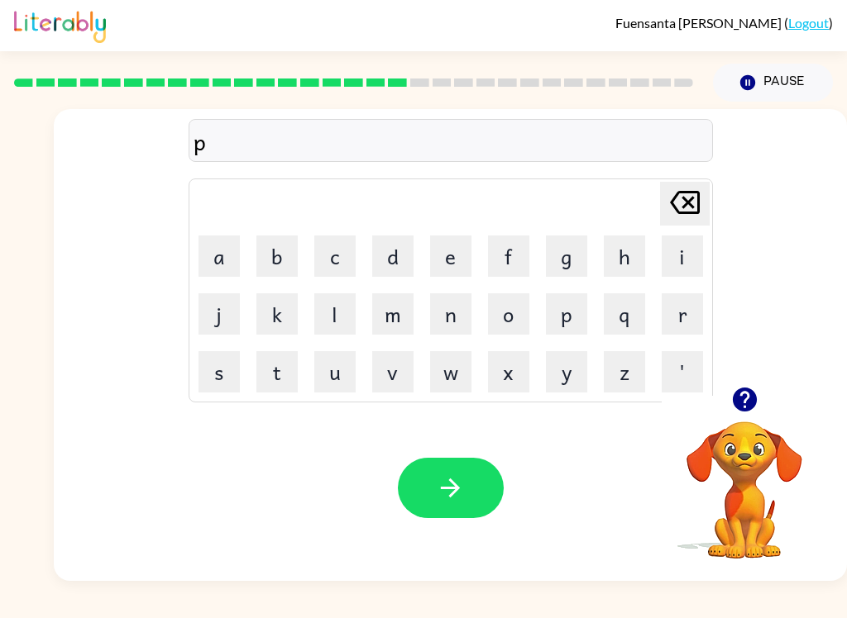
click at [343, 315] on button "l" at bounding box center [334, 313] width 41 height 41
click at [214, 253] on button "a" at bounding box center [218, 256] width 41 height 41
click at [220, 374] on button "s" at bounding box center [218, 371] width 41 height 41
click at [292, 383] on button "t" at bounding box center [276, 371] width 41 height 41
click at [682, 260] on button "i" at bounding box center [681, 256] width 41 height 41
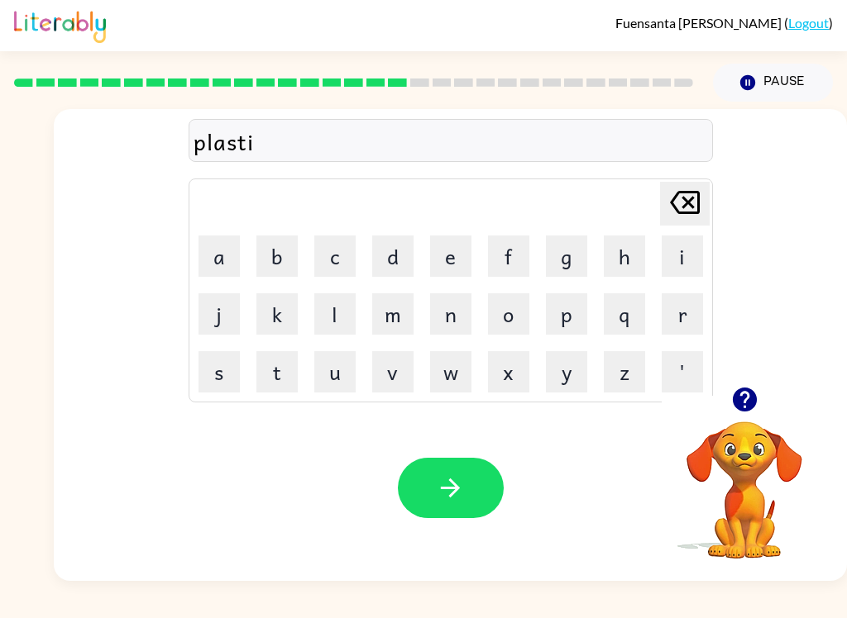
click at [336, 252] on button "c" at bounding box center [334, 256] width 41 height 41
click at [449, 479] on icon "button" at bounding box center [450, 488] width 29 height 29
click at [737, 408] on icon "button" at bounding box center [744, 400] width 24 height 24
click at [401, 253] on button "d" at bounding box center [392, 256] width 41 height 41
click at [666, 270] on button "i" at bounding box center [681, 256] width 41 height 41
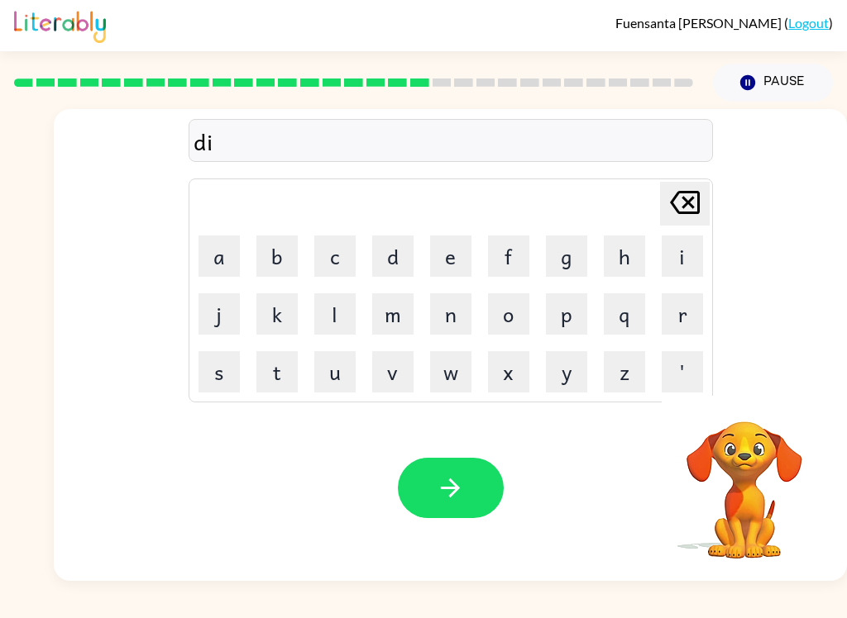
click at [237, 380] on button "s" at bounding box center [218, 371] width 41 height 41
click at [568, 327] on button "p" at bounding box center [566, 313] width 41 height 41
click at [333, 318] on button "l" at bounding box center [334, 313] width 41 height 41
click at [214, 254] on button "a" at bounding box center [218, 256] width 41 height 41
click at [546, 373] on button "y" at bounding box center [566, 371] width 41 height 41
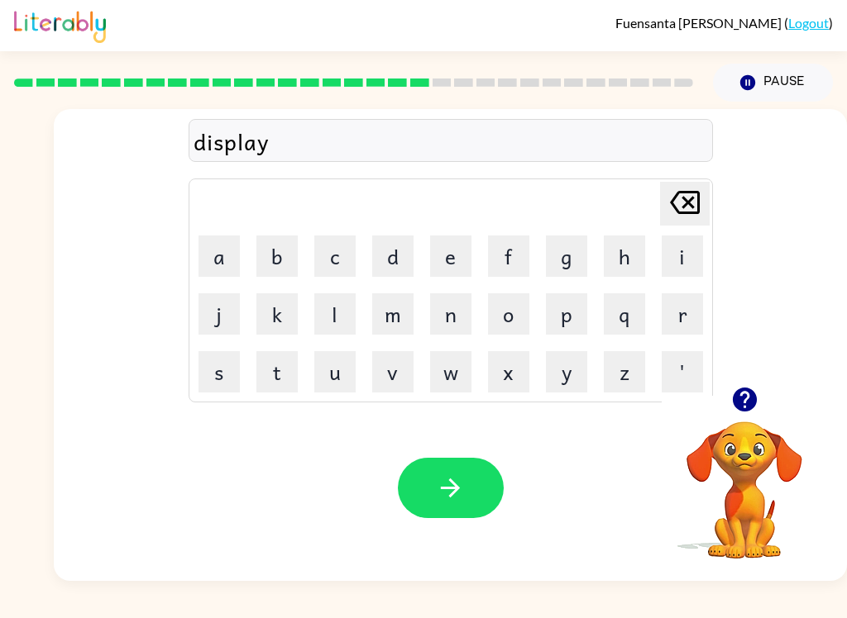
click at [460, 502] on icon "button" at bounding box center [450, 488] width 29 height 29
click at [747, 405] on icon "button" at bounding box center [744, 400] width 24 height 24
click at [396, 265] on button "d" at bounding box center [392, 256] width 41 height 41
click at [343, 374] on button "u" at bounding box center [334, 371] width 41 height 41
click at [220, 379] on button "s" at bounding box center [218, 371] width 41 height 41
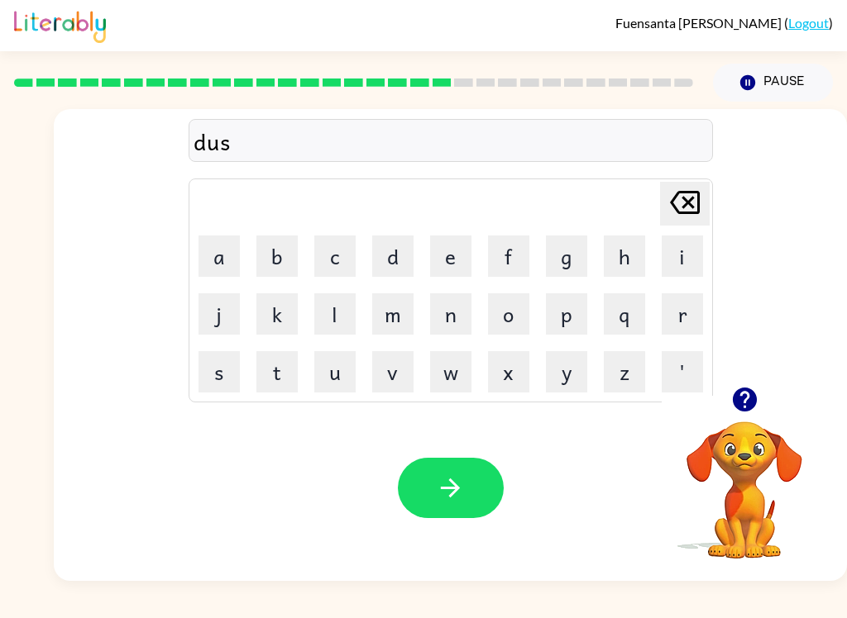
click at [274, 386] on button "t" at bounding box center [276, 371] width 41 height 41
click at [677, 259] on button "i" at bounding box center [681, 256] width 41 height 41
click at [393, 256] on button "d" at bounding box center [392, 256] width 41 height 41
click at [428, 485] on button "button" at bounding box center [451, 488] width 106 height 60
click at [221, 378] on button "s" at bounding box center [218, 371] width 41 height 41
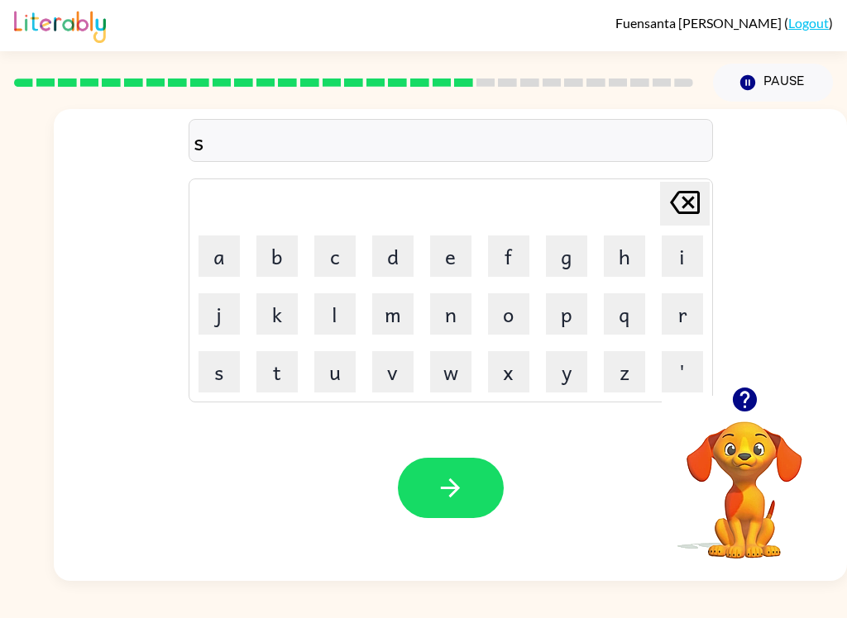
click at [448, 260] on button "e" at bounding box center [450, 256] width 41 height 41
click at [449, 317] on button "n" at bounding box center [450, 313] width 41 height 41
click at [275, 379] on button "t" at bounding box center [276, 371] width 41 height 41
click at [744, 408] on icon "button" at bounding box center [744, 399] width 29 height 29
click at [570, 323] on button "p" at bounding box center [566, 313] width 41 height 41
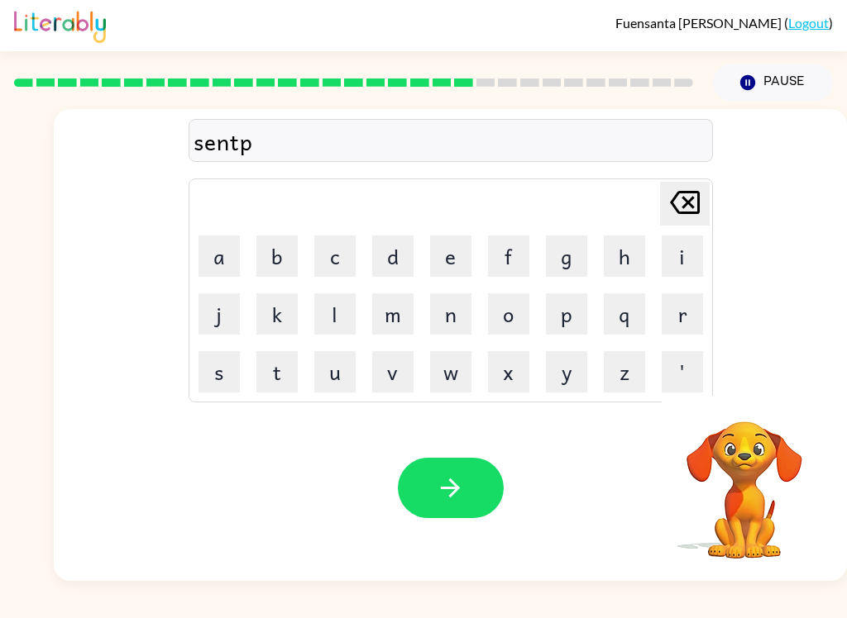
click at [675, 265] on button "i" at bounding box center [681, 256] width 41 height 41
click at [396, 260] on button "d" at bounding box center [392, 256] width 41 height 41
click at [461, 474] on button "button" at bounding box center [451, 488] width 106 height 60
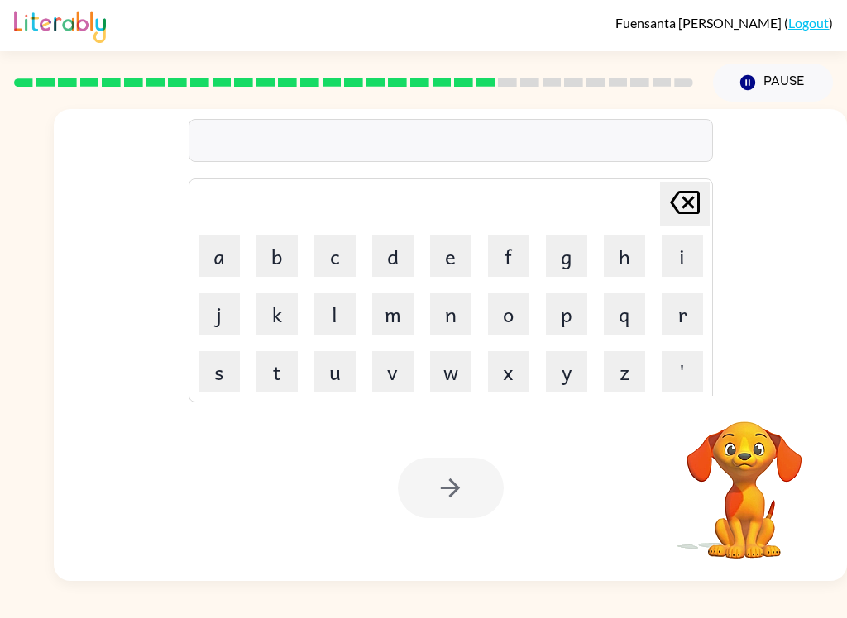
click at [679, 319] on button "r" at bounding box center [681, 313] width 41 height 41
click at [229, 263] on button "a" at bounding box center [218, 256] width 41 height 41
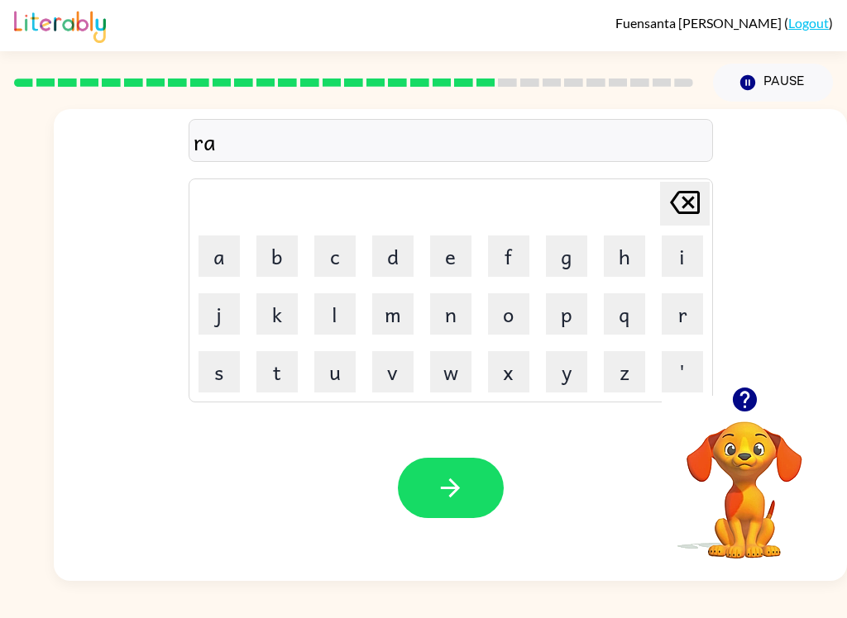
click at [678, 255] on button "i" at bounding box center [681, 256] width 41 height 41
click at [436, 319] on button "n" at bounding box center [450, 313] width 41 height 41
click at [342, 257] on button "c" at bounding box center [334, 256] width 41 height 41
click at [509, 320] on button "o" at bounding box center [508, 313] width 41 height 41
click at [333, 377] on button "u" at bounding box center [334, 371] width 41 height 41
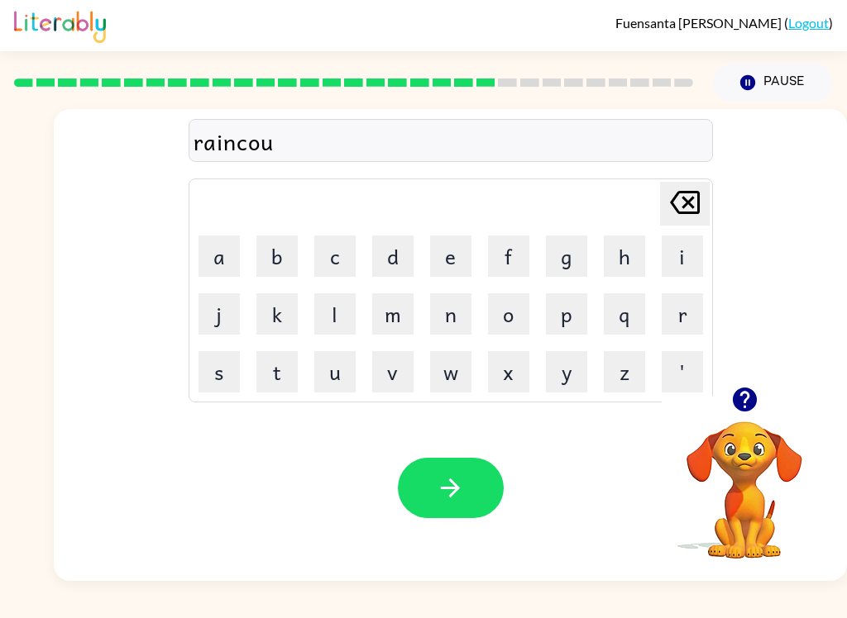
click at [270, 384] on button "t" at bounding box center [276, 371] width 41 height 41
click at [441, 491] on icon "button" at bounding box center [450, 488] width 29 height 29
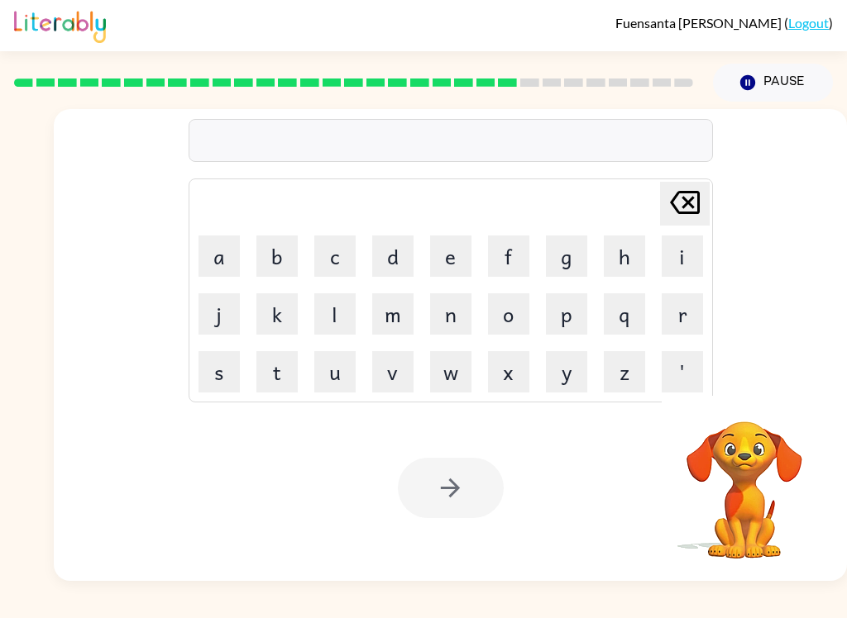
click at [399, 318] on button "m" at bounding box center [392, 313] width 41 height 41
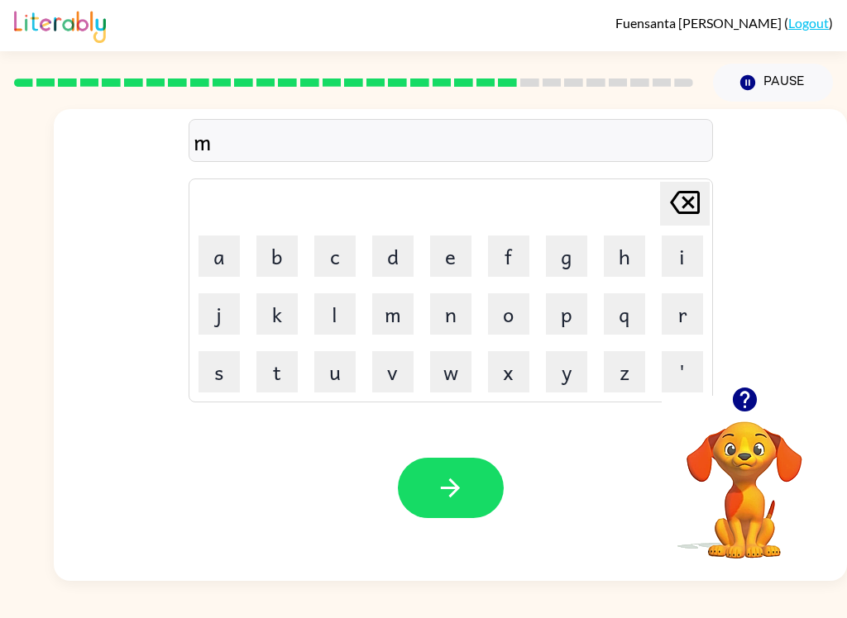
click at [682, 321] on button "r" at bounding box center [681, 313] width 41 height 41
click at [273, 322] on button "k" at bounding box center [276, 313] width 41 height 41
click at [665, 212] on icon "[PERSON_NAME] last character input" at bounding box center [685, 203] width 40 height 40
click at [683, 194] on icon "[PERSON_NAME] last character input" at bounding box center [685, 203] width 40 height 40
click at [222, 262] on button "a" at bounding box center [218, 256] width 41 height 41
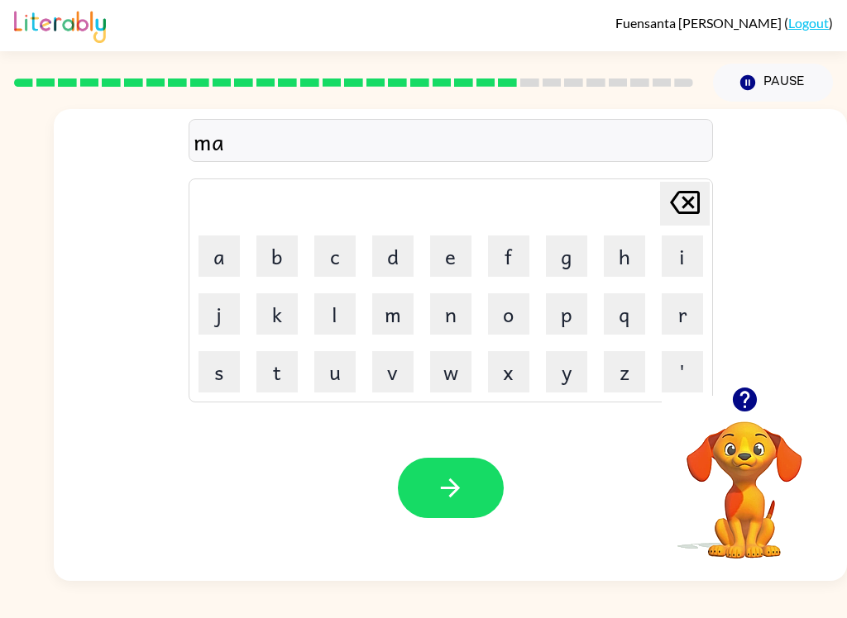
click at [676, 328] on button "r" at bounding box center [681, 313] width 41 height 41
click at [278, 317] on button "k" at bounding box center [276, 313] width 41 height 41
click at [443, 256] on button "e" at bounding box center [450, 256] width 41 height 41
click at [664, 322] on button "r" at bounding box center [681, 313] width 41 height 41
click at [458, 490] on icon "button" at bounding box center [450, 488] width 19 height 19
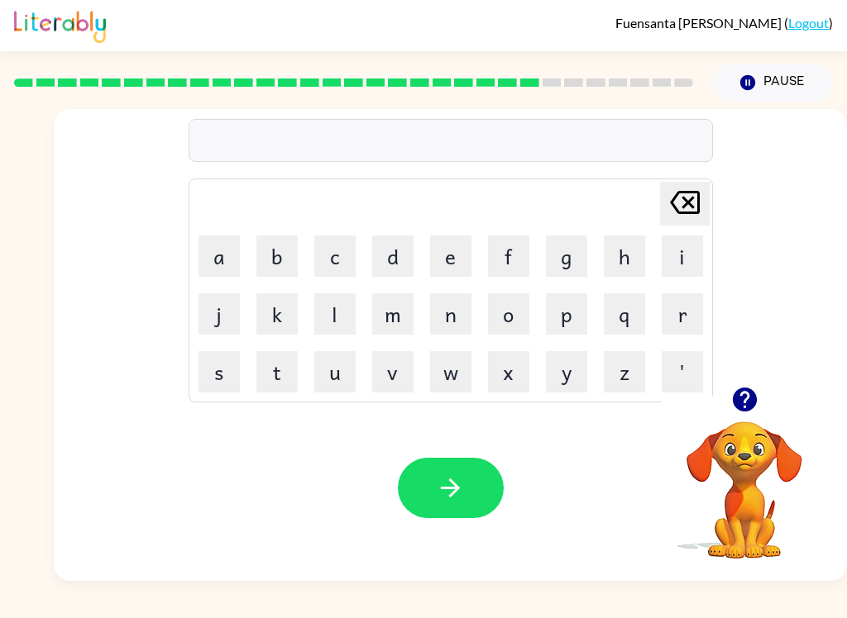
click at [203, 258] on button "a" at bounding box center [218, 256] width 41 height 41
click at [373, 261] on button "d" at bounding box center [392, 256] width 41 height 41
click at [411, 382] on button "v" at bounding box center [392, 371] width 41 height 41
click at [213, 271] on button "a" at bounding box center [218, 256] width 41 height 41
click at [450, 317] on button "n" at bounding box center [450, 313] width 41 height 41
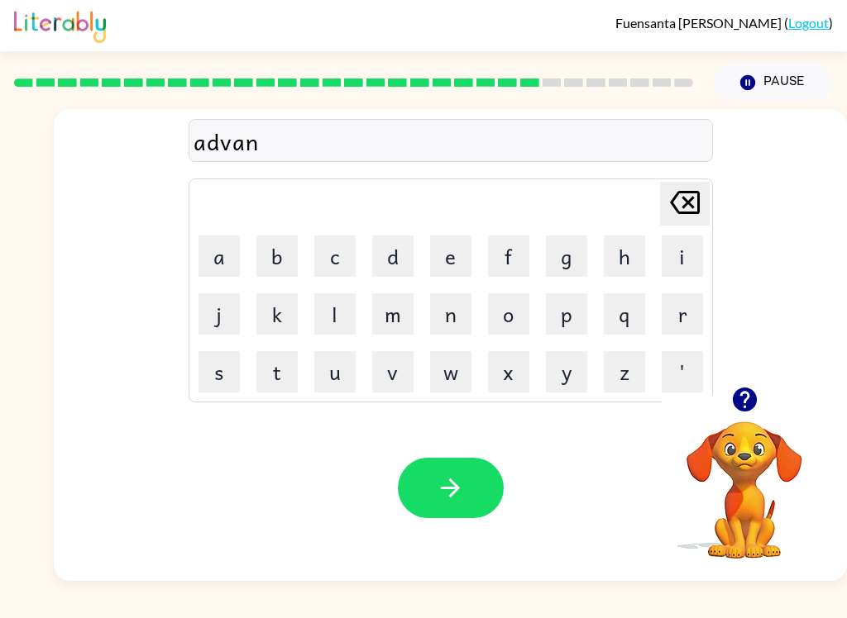
click at [231, 374] on button "s" at bounding box center [218, 371] width 41 height 41
click at [681, 254] on button "i" at bounding box center [681, 256] width 41 height 41
click at [446, 332] on button "n" at bounding box center [450, 313] width 41 height 41
click at [579, 252] on button "g" at bounding box center [566, 256] width 41 height 41
click at [478, 476] on button "button" at bounding box center [451, 488] width 106 height 60
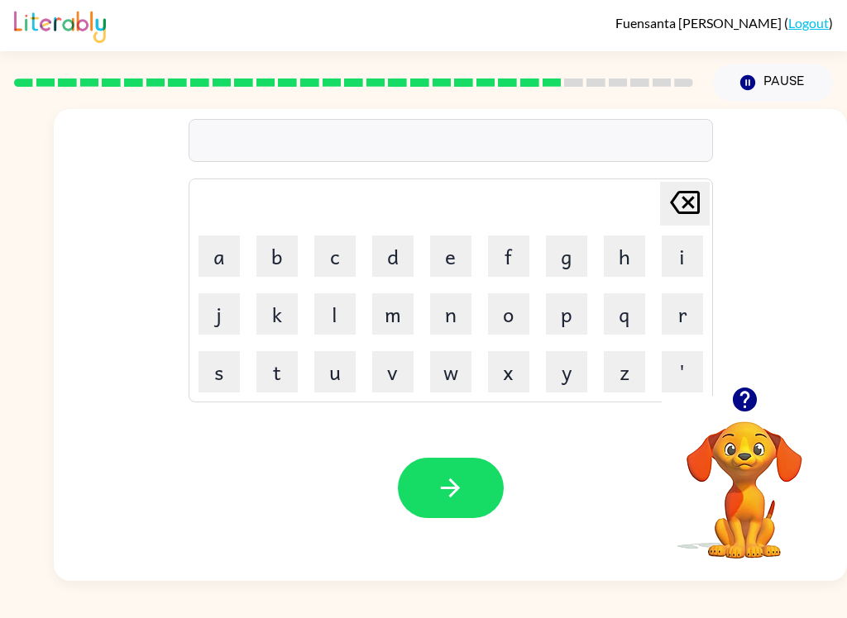
click at [573, 259] on button "g" at bounding box center [566, 256] width 41 height 41
click at [335, 380] on button "u" at bounding box center [334, 371] width 41 height 41
click at [288, 265] on button "b" at bounding box center [276, 256] width 41 height 41
click at [333, 323] on button "l" at bounding box center [334, 313] width 41 height 41
click at [678, 257] on button "i" at bounding box center [681, 256] width 41 height 41
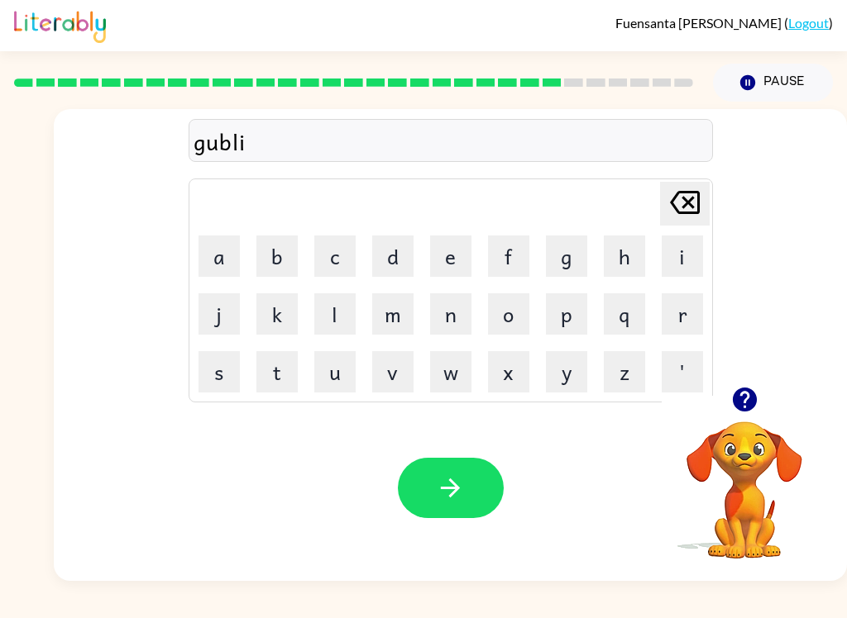
click at [747, 385] on button "button" at bounding box center [744, 400] width 42 height 42
click at [454, 321] on button "n" at bounding box center [450, 313] width 41 height 41
click at [445, 453] on div "Your browser must support playing .mp4 files to use Literably. Please try using…" at bounding box center [450, 488] width 793 height 186
click at [477, 513] on button "button" at bounding box center [451, 488] width 106 height 60
click at [190, 171] on div "[PERSON_NAME] last character input a b c d e f g h i j k l m n o p q r s t u v …" at bounding box center [450, 248] width 524 height 308
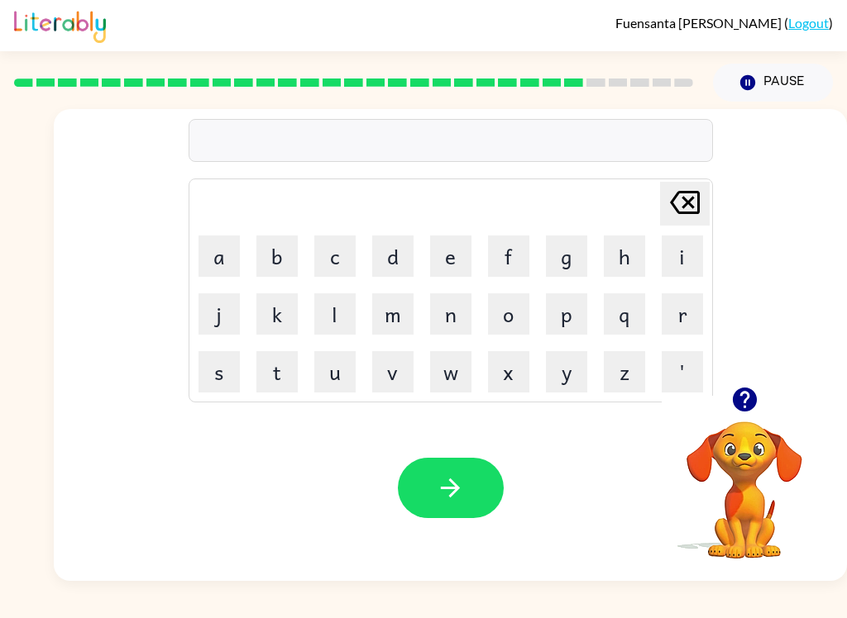
click at [751, 403] on icon "button" at bounding box center [744, 400] width 24 height 24
click at [571, 265] on button "g" at bounding box center [566, 256] width 41 height 41
click at [508, 308] on button "o" at bounding box center [508, 313] width 41 height 41
click at [396, 381] on button "v" at bounding box center [392, 371] width 41 height 41
click at [441, 263] on button "e" at bounding box center [450, 256] width 41 height 41
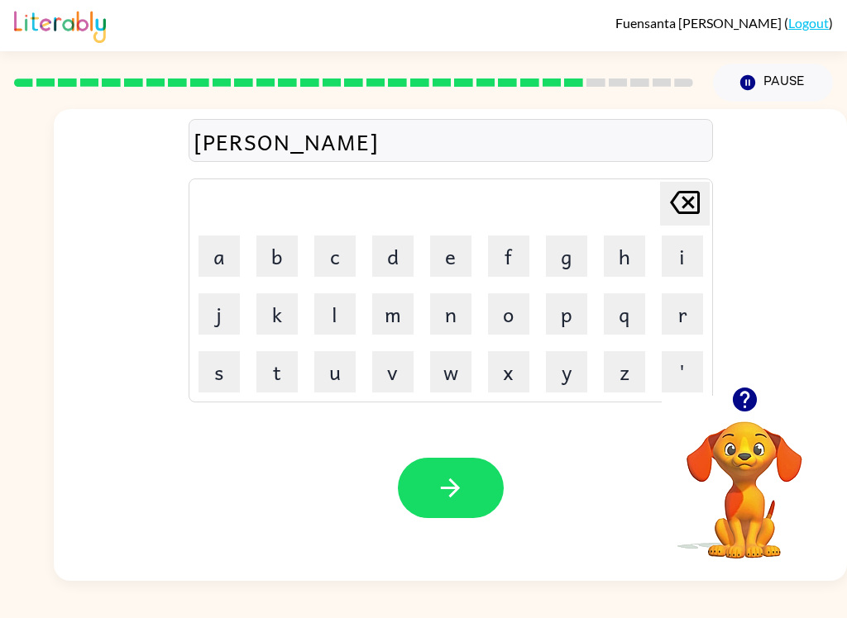
click at [675, 326] on button "r" at bounding box center [681, 313] width 41 height 41
click at [388, 317] on button "m" at bounding box center [392, 313] width 41 height 41
click at [447, 256] on button "e" at bounding box center [450, 256] width 41 height 41
click at [446, 313] on button "n" at bounding box center [450, 313] width 41 height 41
click at [285, 360] on button "t" at bounding box center [276, 371] width 41 height 41
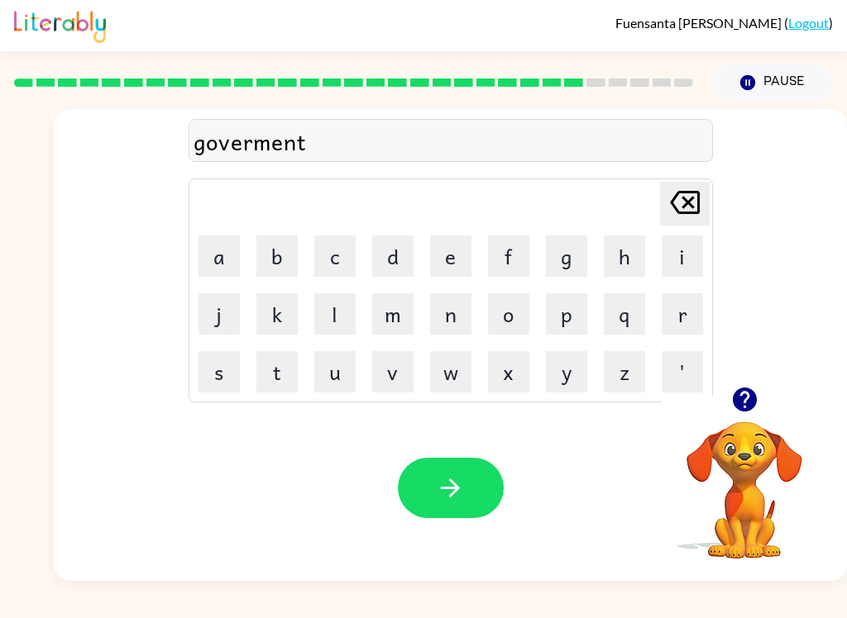
click at [466, 460] on button "button" at bounding box center [451, 488] width 106 height 60
click at [220, 380] on button "s" at bounding box center [218, 371] width 41 height 41
click at [279, 385] on button "t" at bounding box center [276, 371] width 41 height 41
click at [670, 327] on button "r" at bounding box center [681, 313] width 41 height 41
click at [685, 258] on button "i" at bounding box center [681, 256] width 41 height 41
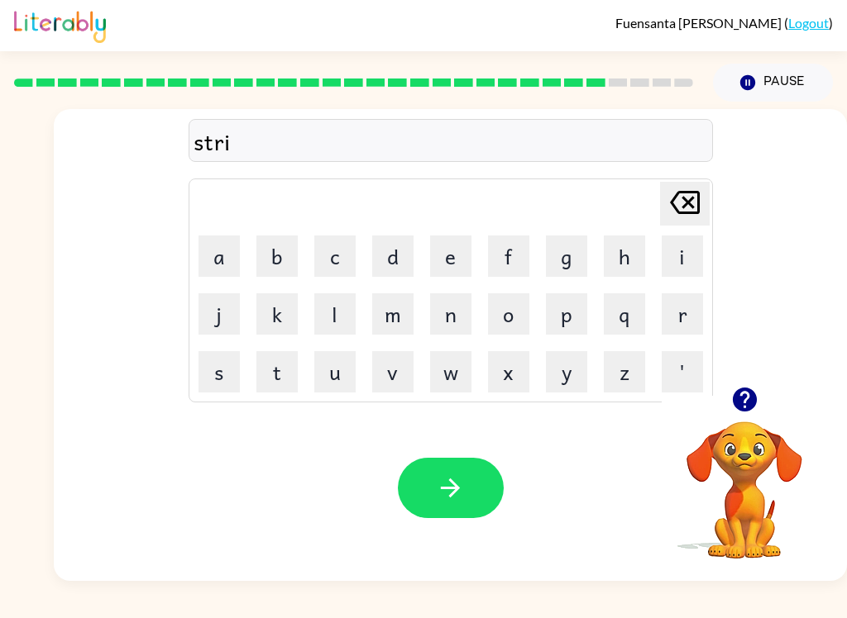
click at [443, 323] on button "n" at bounding box center [450, 313] width 41 height 41
click at [460, 486] on icon "button" at bounding box center [450, 488] width 29 height 29
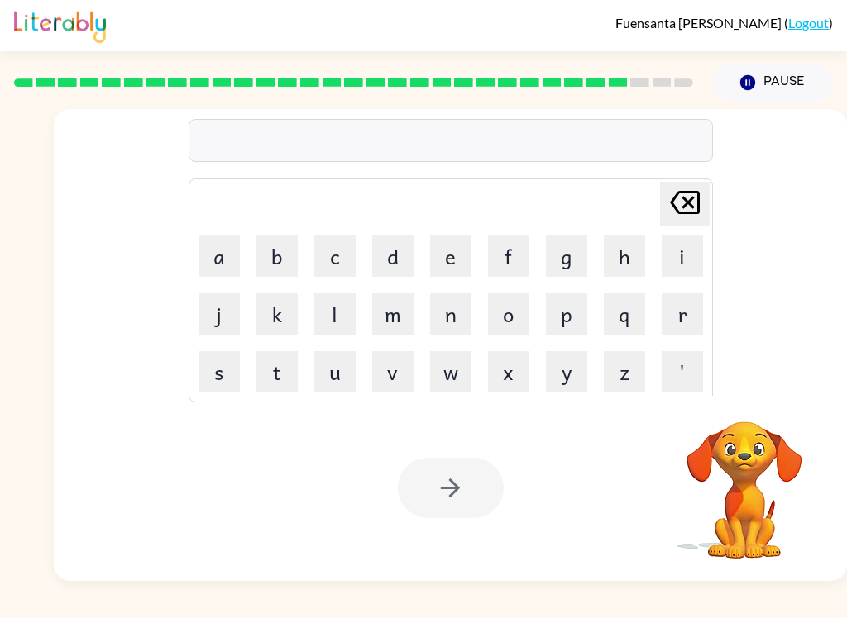
click at [214, 380] on button "s" at bounding box center [218, 371] width 41 height 41
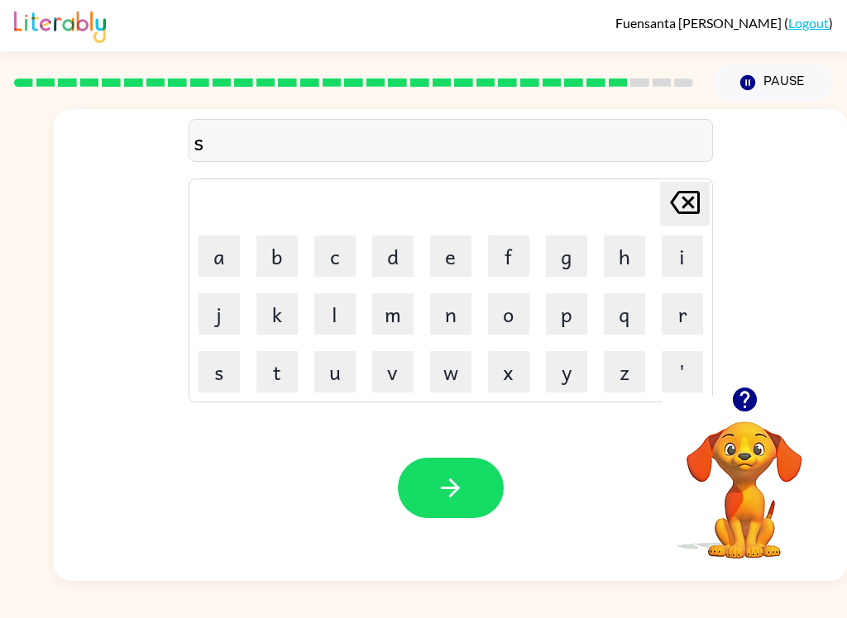
click at [631, 255] on button "h" at bounding box center [624, 256] width 41 height 41
click at [227, 260] on button "a" at bounding box center [218, 256] width 41 height 41
click at [570, 320] on button "p" at bounding box center [566, 313] width 41 height 41
click at [443, 248] on button "e" at bounding box center [450, 256] width 41 height 41
click at [448, 460] on button "button" at bounding box center [451, 488] width 106 height 60
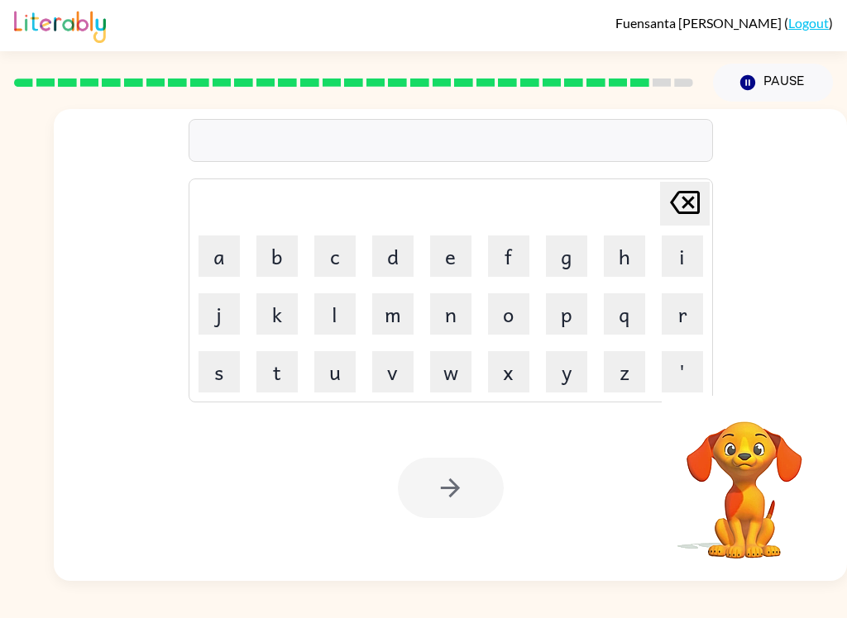
click at [450, 252] on button "e" at bounding box center [450, 256] width 41 height 41
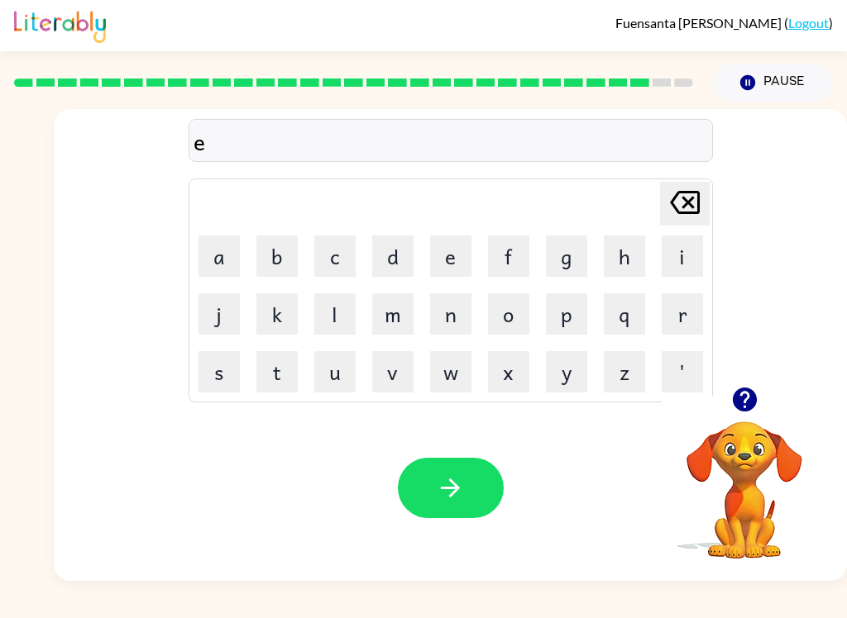
click at [501, 384] on button "x" at bounding box center [508, 371] width 41 height 41
click at [460, 259] on button "e" at bounding box center [450, 256] width 41 height 41
click at [342, 318] on button "l" at bounding box center [334, 313] width 41 height 41
click at [449, 252] on button "e" at bounding box center [450, 256] width 41 height 41
click at [444, 317] on button "n" at bounding box center [450, 313] width 41 height 41
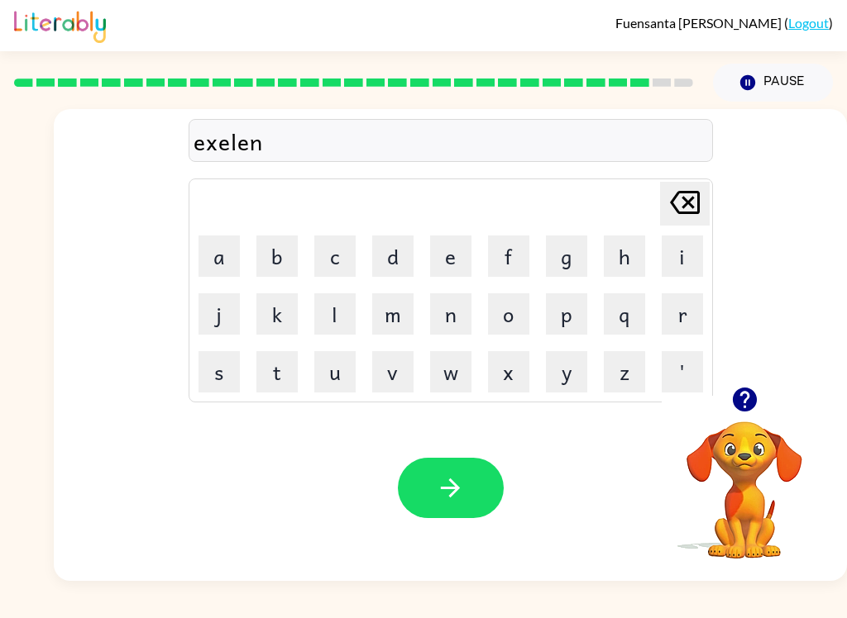
click at [277, 375] on button "t" at bounding box center [276, 371] width 41 height 41
click at [445, 475] on icon "button" at bounding box center [450, 488] width 29 height 29
click at [332, 327] on button "l" at bounding box center [334, 313] width 41 height 41
click at [505, 309] on button "o" at bounding box center [508, 313] width 41 height 41
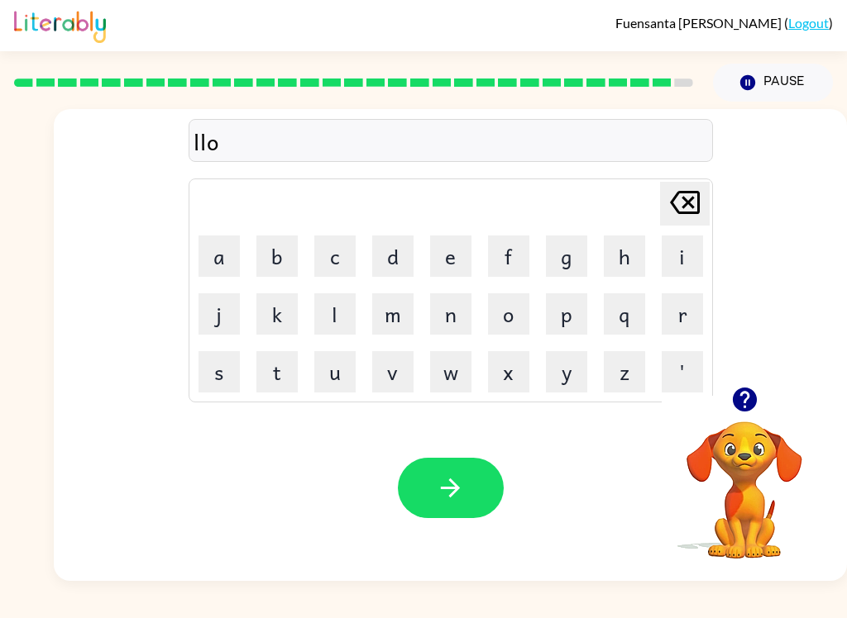
click at [277, 262] on button "b" at bounding box center [276, 256] width 41 height 41
click at [661, 318] on button "r" at bounding box center [681, 313] width 41 height 41
click at [685, 258] on button "i" at bounding box center [681, 256] width 41 height 41
click at [570, 260] on button "g" at bounding box center [566, 256] width 41 height 41
click at [446, 261] on button "e" at bounding box center [450, 256] width 41 height 41
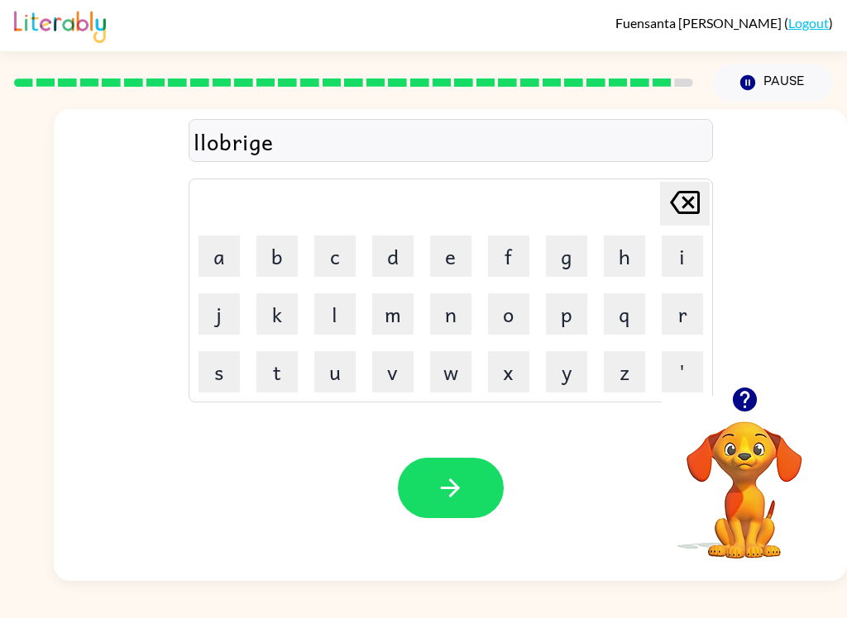
click at [681, 326] on button "r" at bounding box center [681, 313] width 41 height 41
click at [437, 488] on icon "button" at bounding box center [450, 488] width 29 height 29
